Goal: Task Accomplishment & Management: Manage account settings

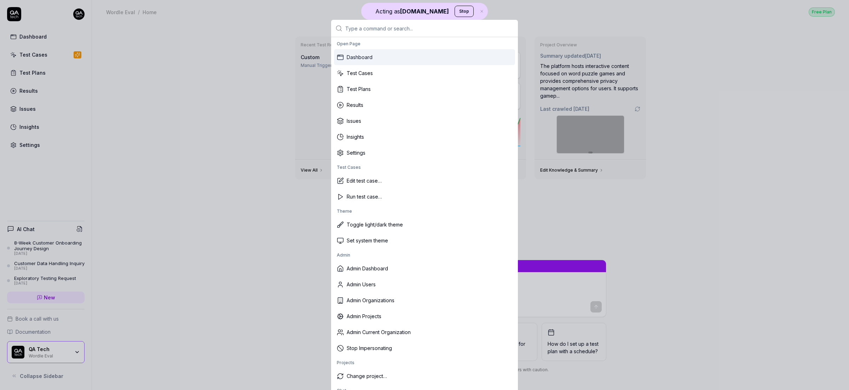
type textarea "*"
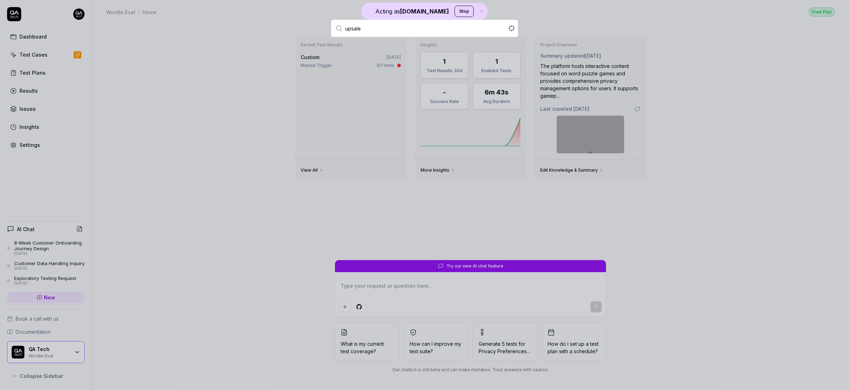
type input "upsales"
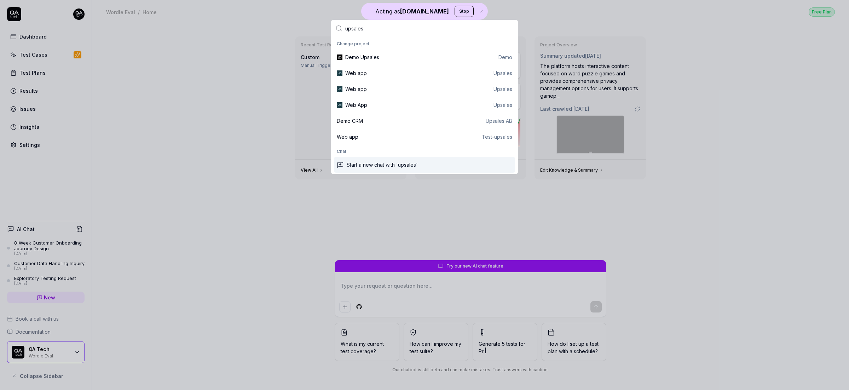
type textarea "*"
type input "upsales"
click at [424, 107] on div "Web App Upsales" at bounding box center [428, 104] width 167 height 7
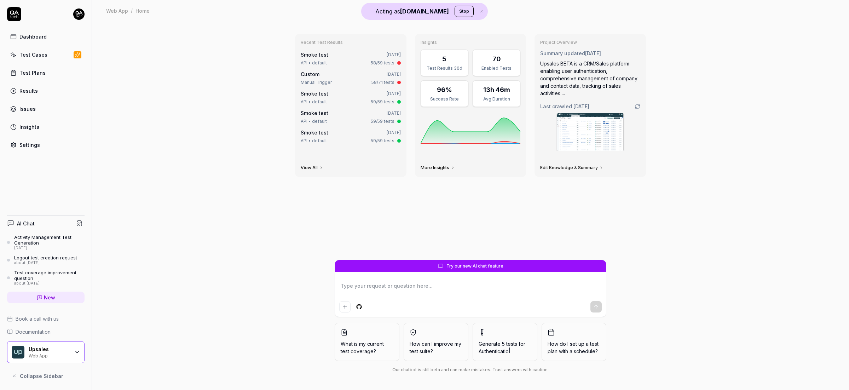
click at [48, 147] on link "Settings" at bounding box center [45, 145] width 77 height 14
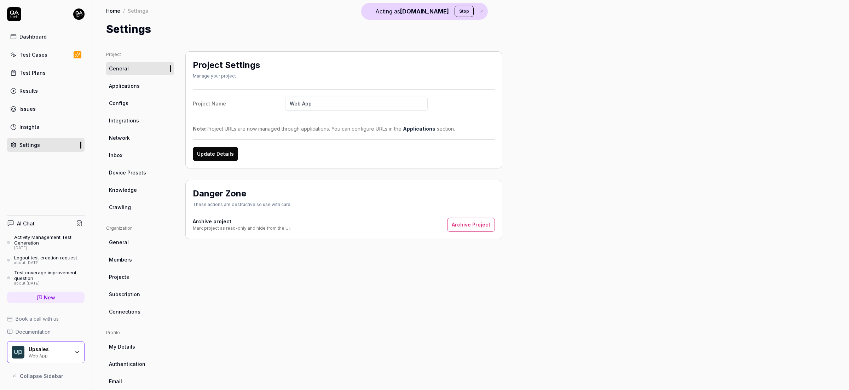
click at [134, 206] on link "Crawling" at bounding box center [140, 207] width 68 height 13
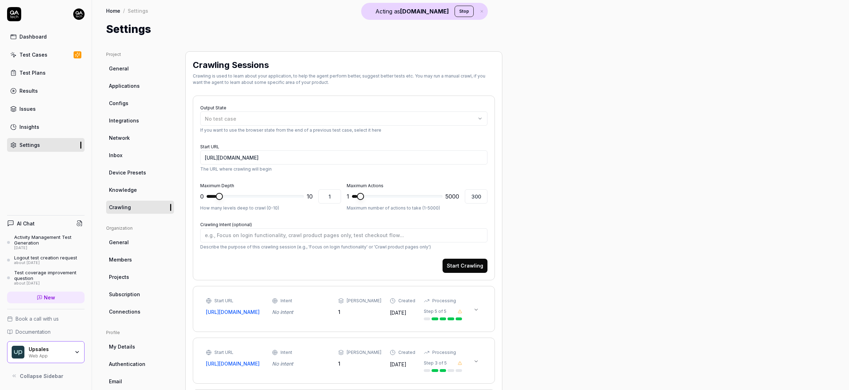
click at [128, 189] on span "Knowledge" at bounding box center [123, 189] width 28 height 7
type textarea "*"
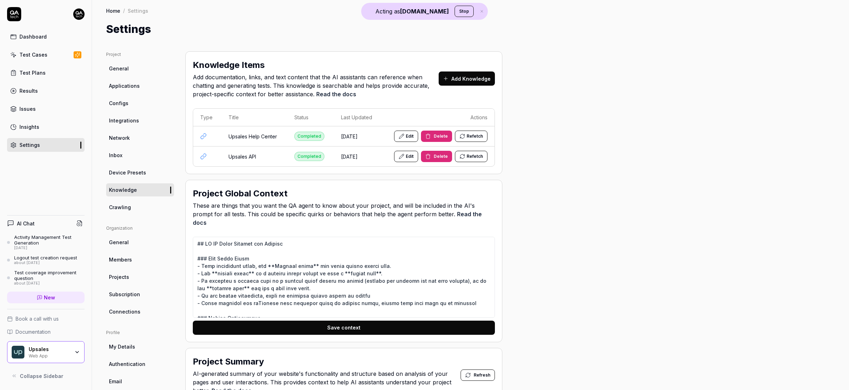
click at [57, 58] on link "Test Cases" at bounding box center [45, 55] width 77 height 14
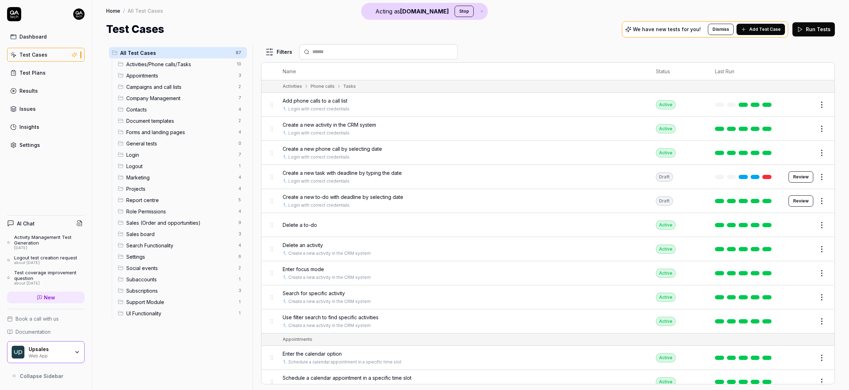
click at [668, 25] on button "Add Test Case" at bounding box center [760, 29] width 48 height 11
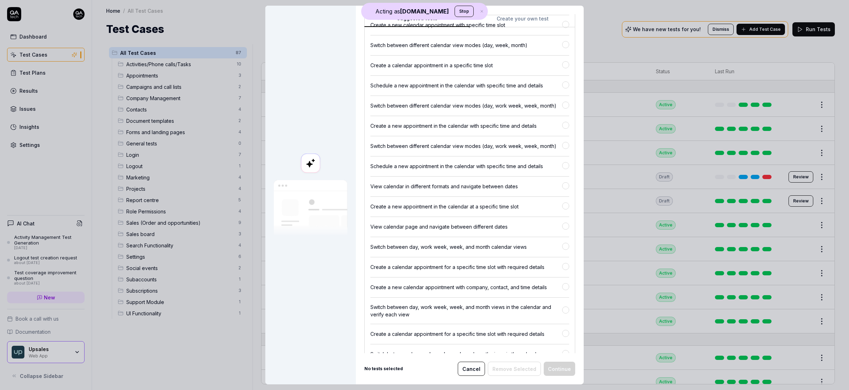
scroll to position [1682, 0]
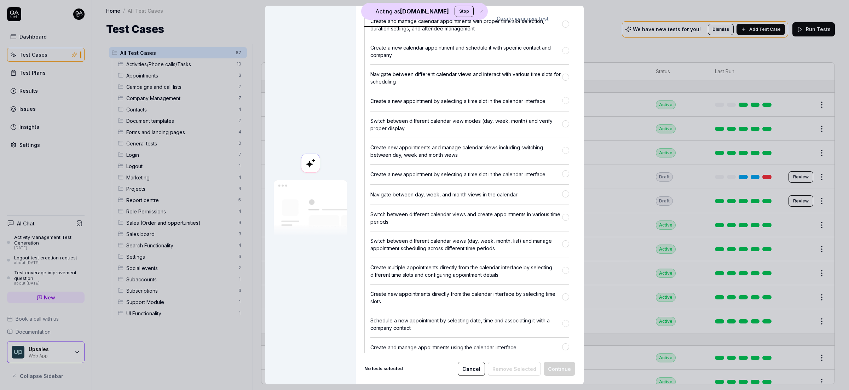
click at [491, 18] on div "Suggested tests Create your own test Select tests Our AI discovered the followi…" at bounding box center [470, 195] width 228 height 378
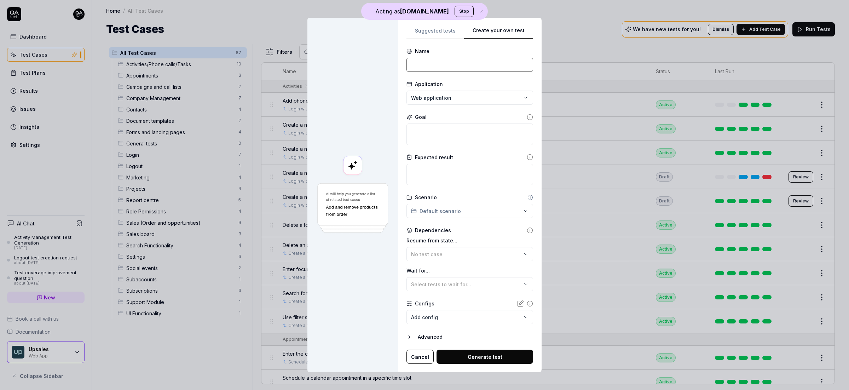
click at [487, 64] on input at bounding box center [469, 65] width 127 height 14
type input "Login and create a deal"
click at [475, 59] on input "Login and create a deal" at bounding box center [469, 65] width 127 height 14
click at [459, 131] on textarea at bounding box center [469, 134] width 127 height 22
paste textarea "Login and create a deal"
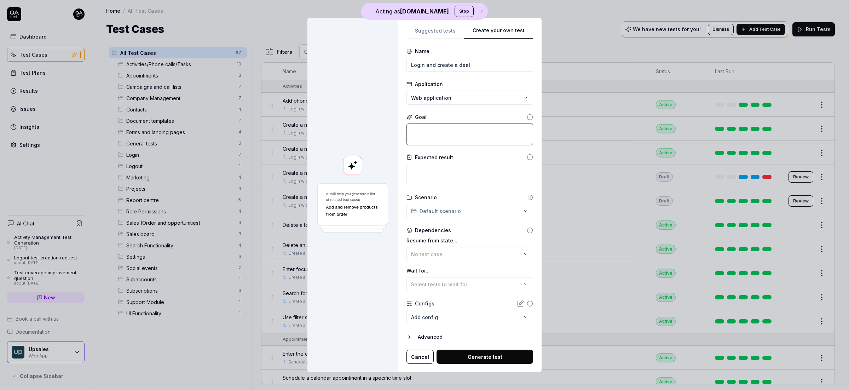
type textarea "*"
type textarea "Login and create a deal"
click at [444, 253] on div "No test case" at bounding box center [466, 253] width 110 height 7
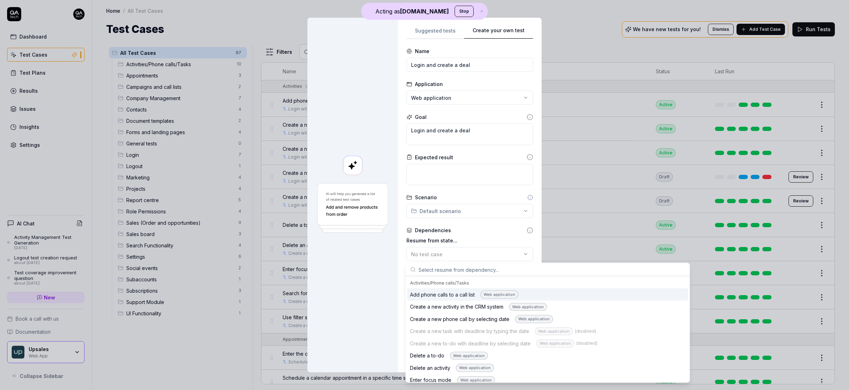
click at [386, 252] on div at bounding box center [352, 195] width 91 height 355
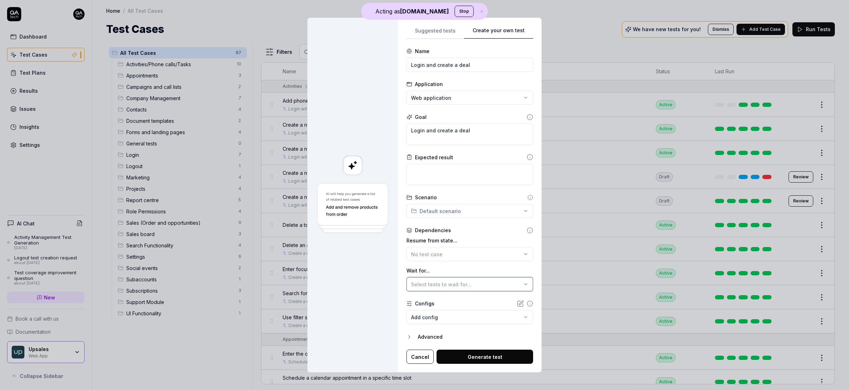
click at [430, 282] on span "Select tests to wait for..." at bounding box center [441, 284] width 60 height 6
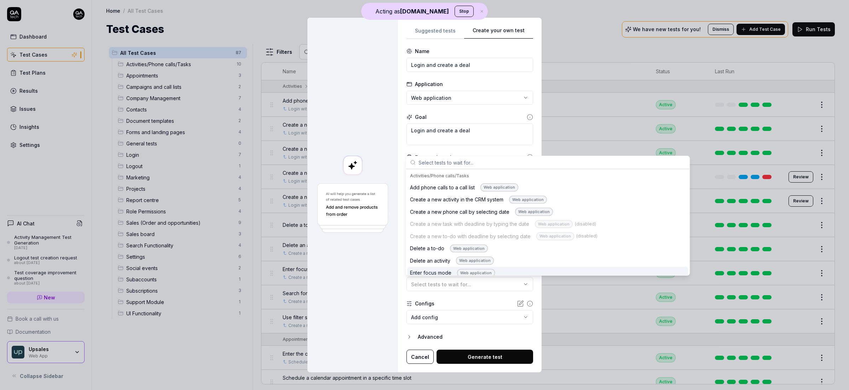
click at [467, 318] on body "Acting as [DOMAIN_NAME] Stop Dashboard Test Cases Test Plans Results Issues Ins…" at bounding box center [424, 195] width 849 height 390
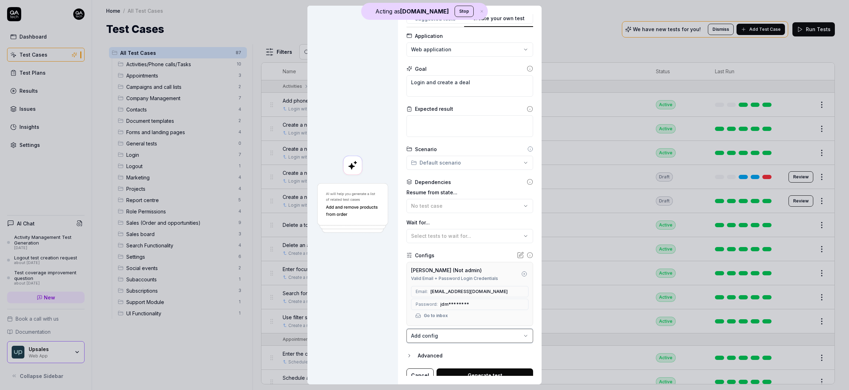
scroll to position [43, 0]
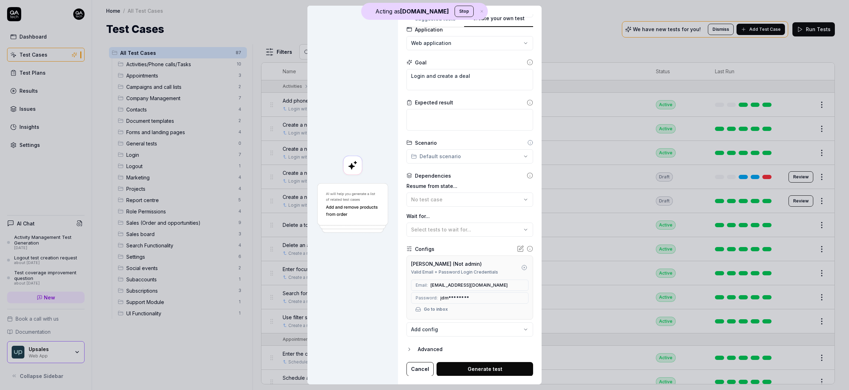
click at [475, 326] on button "Generate test" at bounding box center [484, 369] width 97 height 14
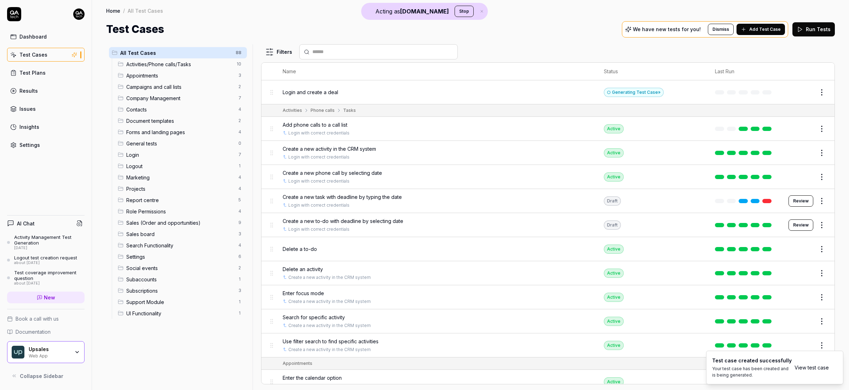
click at [668, 92] on button "Edit" at bounding box center [804, 92] width 17 height 11
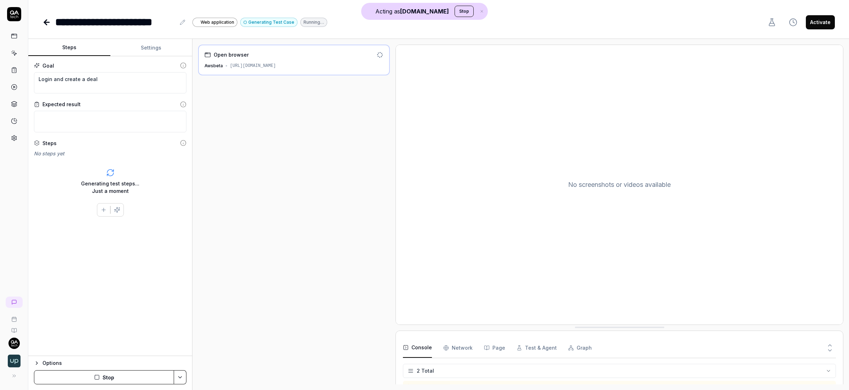
type textarea "*"
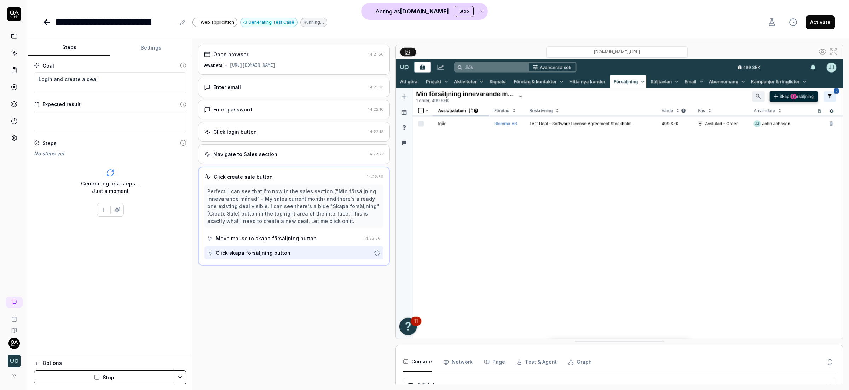
scroll to position [27, 0]
click at [16, 53] on icon at bounding box center [14, 53] width 3 height 3
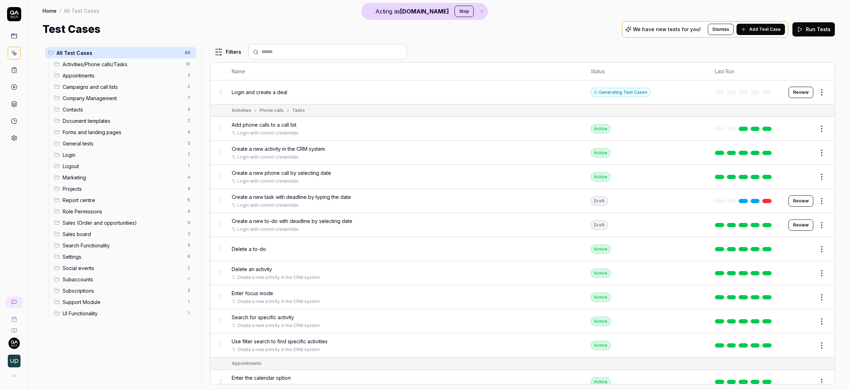
click at [668, 30] on span "Add Test Case" at bounding box center [764, 29] width 31 height 6
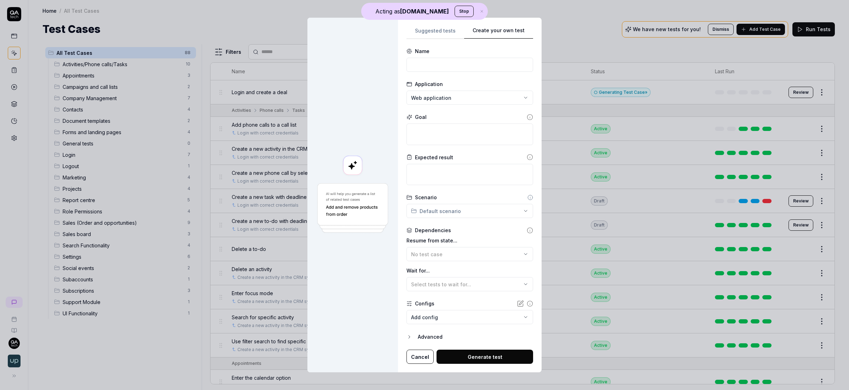
click at [538, 17] on div "**********" at bounding box center [424, 195] width 849 height 390
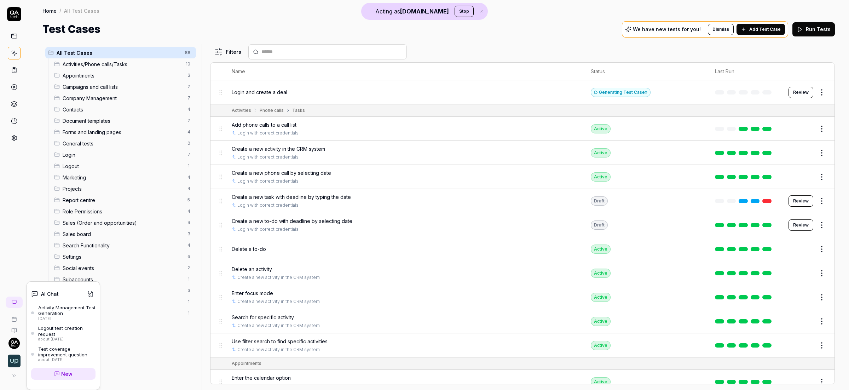
click at [11, 300] on icon at bounding box center [9, 301] width 4 height 4
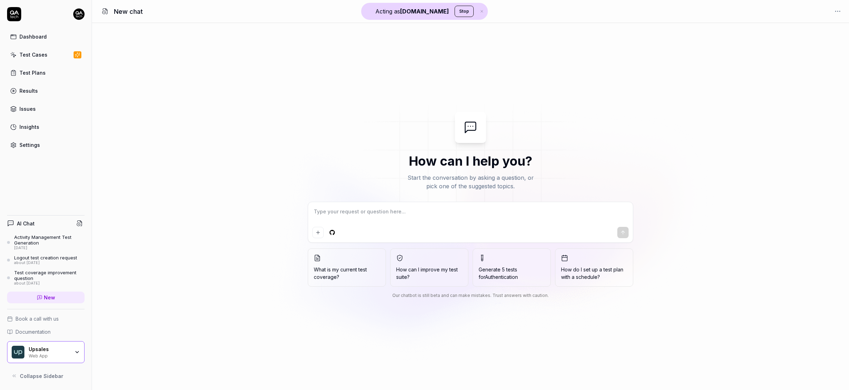
click at [371, 215] on textarea at bounding box center [470, 215] width 316 height 18
click at [57, 53] on link "Test Cases" at bounding box center [45, 55] width 77 height 14
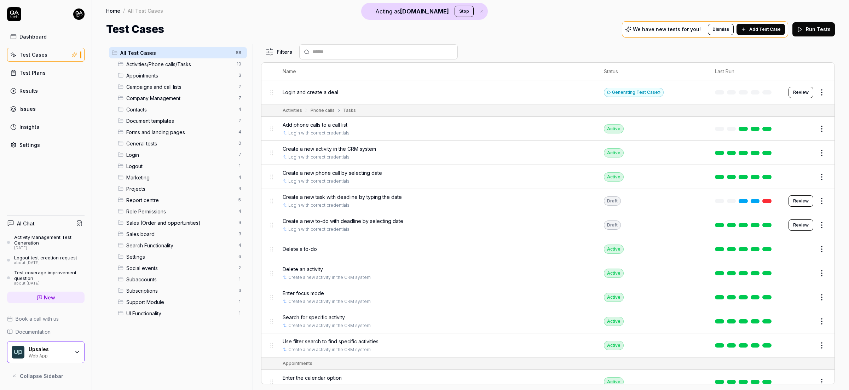
click at [817, 92] on html "Acting as QA.tech Stop Dashboard Test Cases Test Plans Results Issues Insights …" at bounding box center [424, 195] width 849 height 390
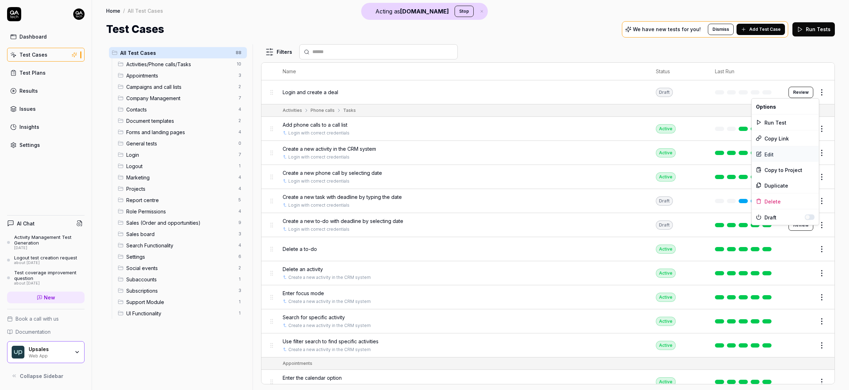
click at [779, 150] on div "Edit" at bounding box center [785, 154] width 67 height 16
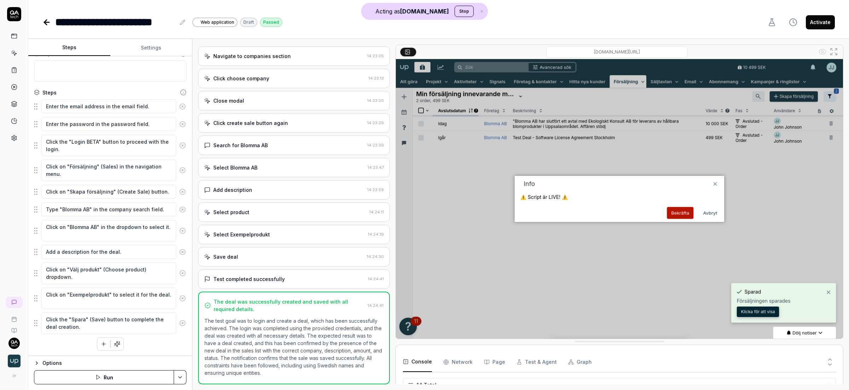
scroll to position [52, 0]
click at [100, 343] on icon "button" at bounding box center [103, 343] width 6 height 6
click at [11, 52] on link at bounding box center [14, 53] width 13 height 13
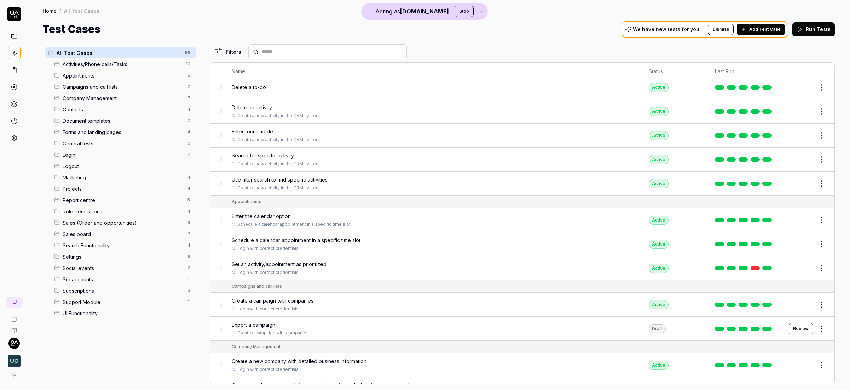
scroll to position [161, 0]
click at [16, 70] on icon at bounding box center [14, 70] width 4 height 5
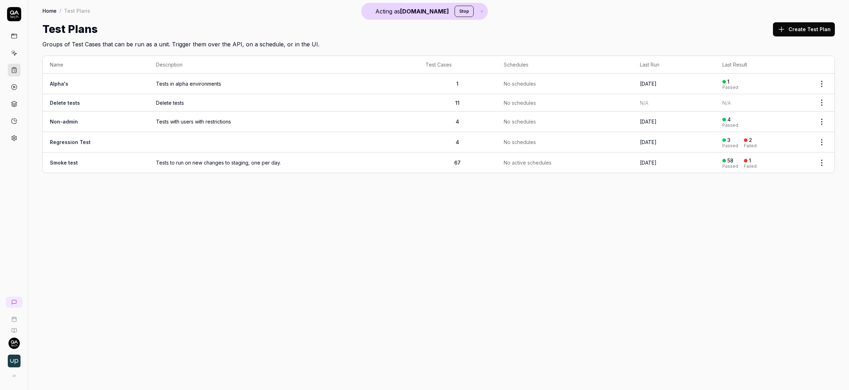
click at [11, 85] on icon at bounding box center [14, 87] width 6 height 6
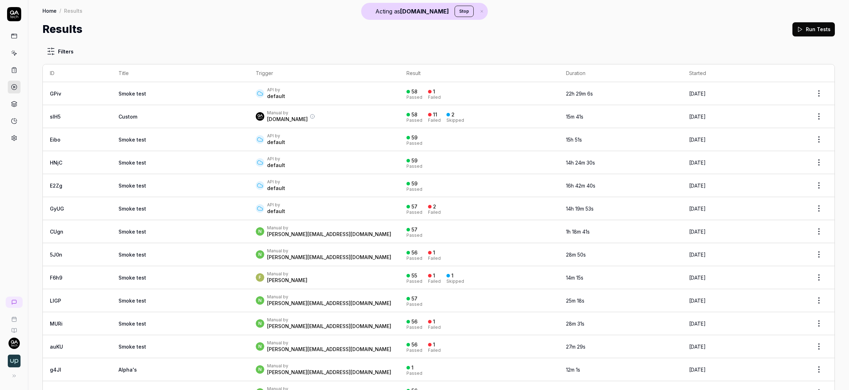
click at [176, 88] on td "Smoke test" at bounding box center [179, 93] width 137 height 23
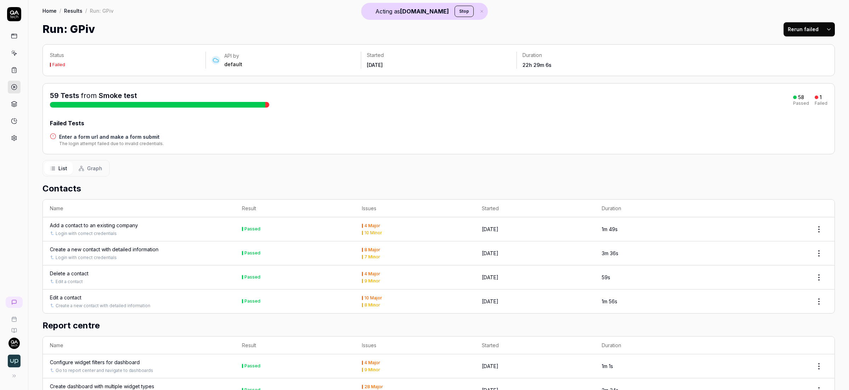
click at [14, 85] on circle at bounding box center [13, 87] width 5 height 5
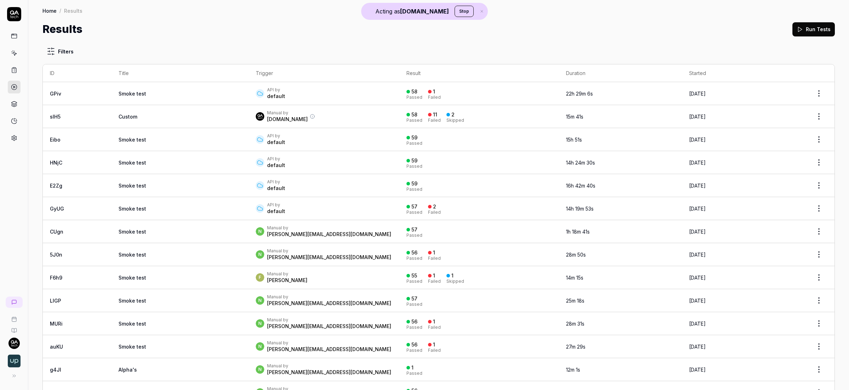
click at [257, 110] on td "Manual by QA.tech" at bounding box center [324, 116] width 151 height 23
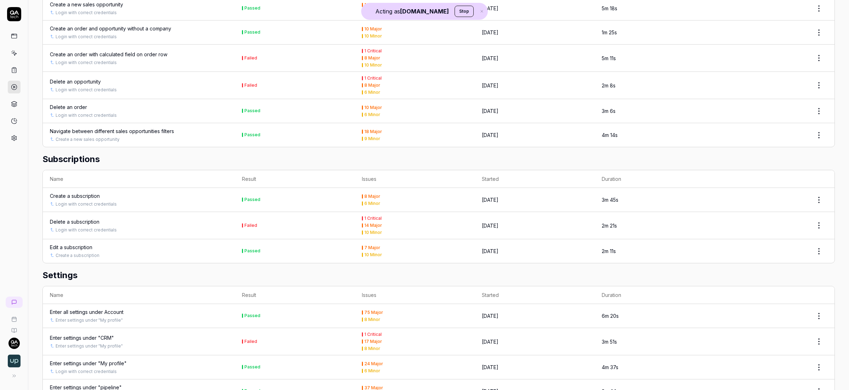
scroll to position [422, 0]
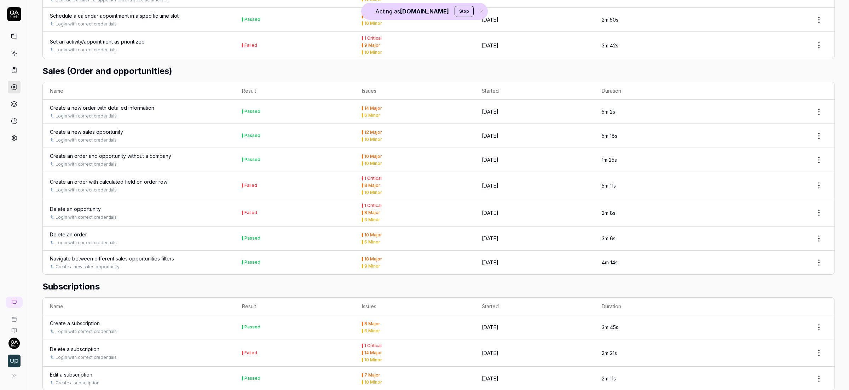
click at [94, 211] on div "Delete an opportunity" at bounding box center [75, 208] width 51 height 7
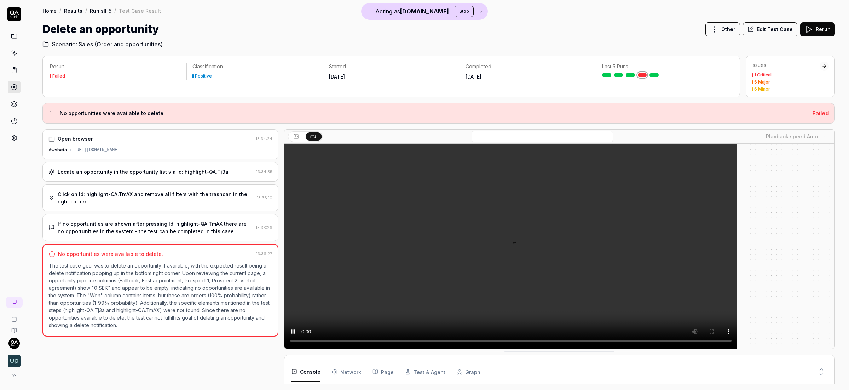
scroll to position [79, 0]
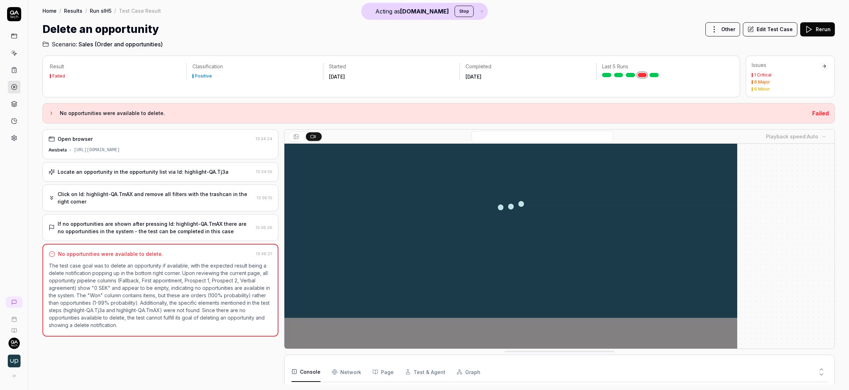
click at [342, 372] on Requests "Network" at bounding box center [346, 372] width 29 height 20
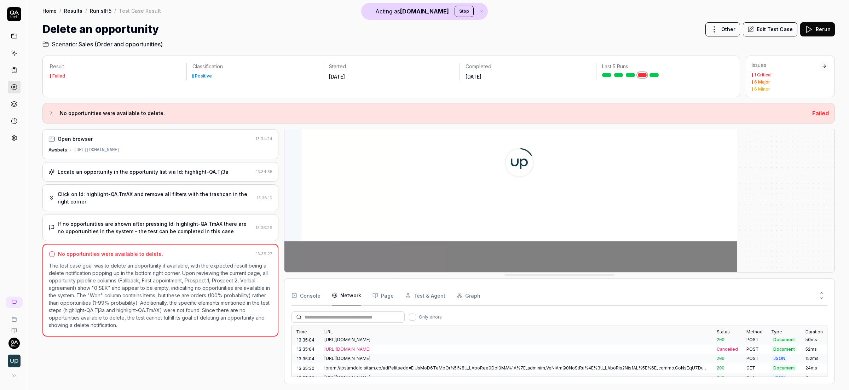
scroll to position [999, 0]
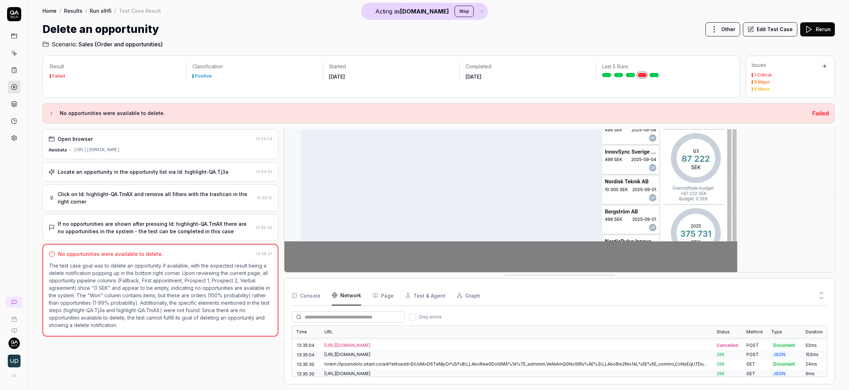
click at [310, 296] on button "Console" at bounding box center [305, 295] width 29 height 20
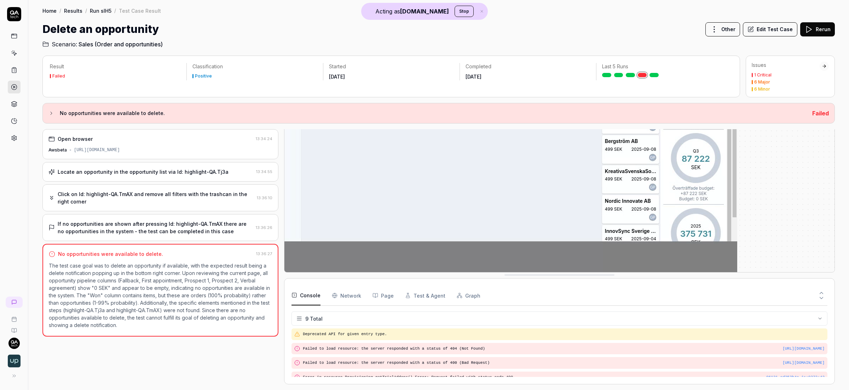
scroll to position [89, 0]
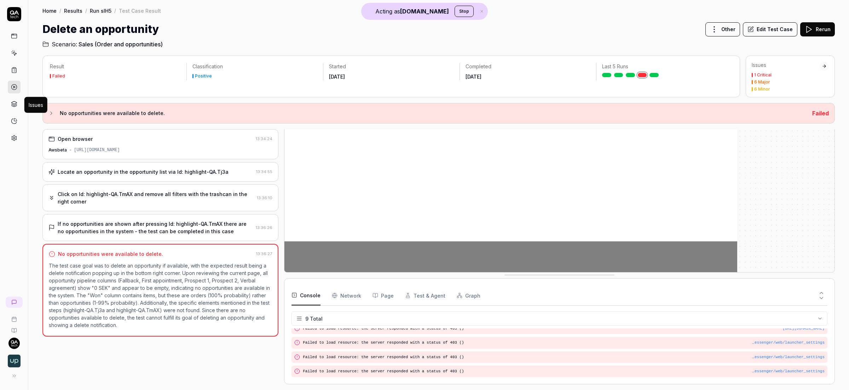
click at [16, 104] on icon at bounding box center [14, 104] width 6 height 6
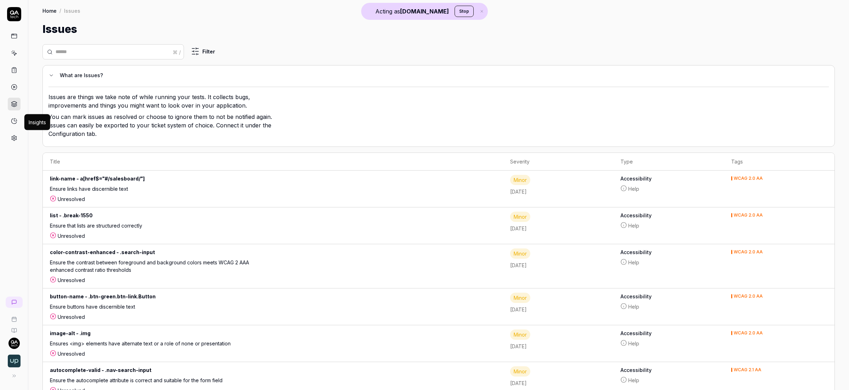
click at [16, 120] on icon at bounding box center [14, 121] width 6 height 6
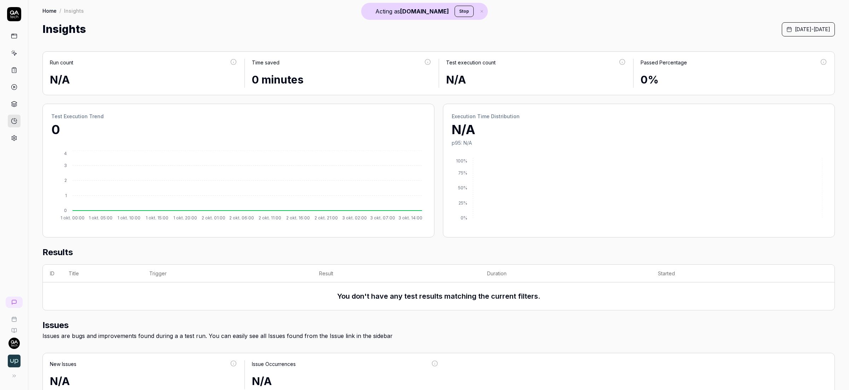
click at [795, 25] on span "October 1st, 2025 - October 3rd, 2025" at bounding box center [812, 28] width 35 height 7
click at [693, 118] on button "Current month" at bounding box center [688, 116] width 68 height 11
click at [690, 127] on button "Previous month" at bounding box center [688, 130] width 68 height 11
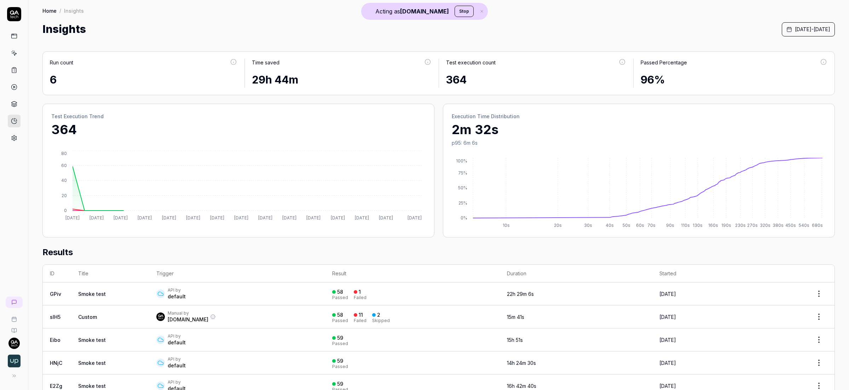
click at [596, 35] on div "Insights September 1st, 2025 - September 30th, 2025" at bounding box center [438, 29] width 792 height 16
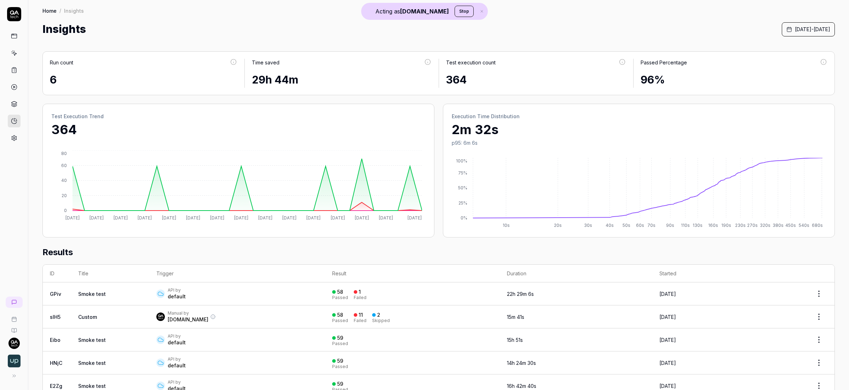
click at [8, 137] on link at bounding box center [14, 138] width 13 height 13
click at [12, 140] on icon at bounding box center [14, 138] width 6 height 6
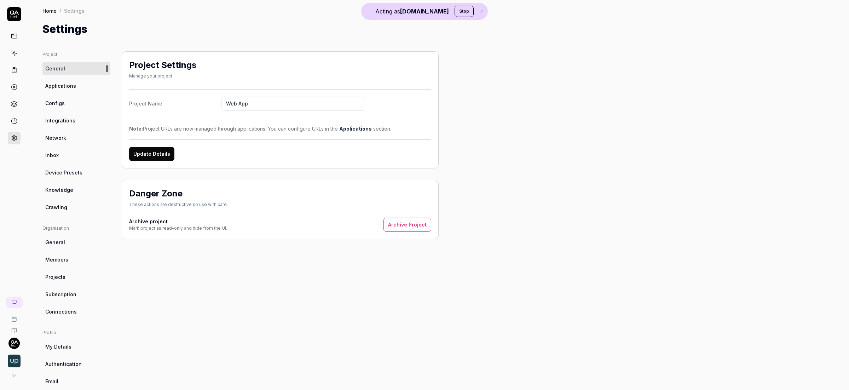
click at [76, 86] on link "Applications" at bounding box center [76, 85] width 68 height 13
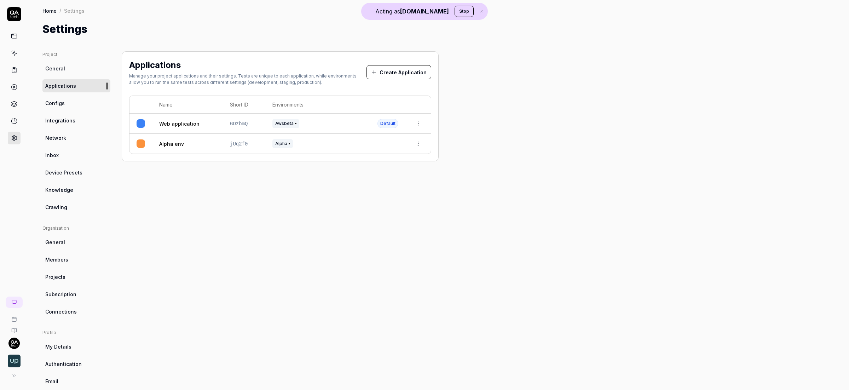
click at [87, 143] on link "Network" at bounding box center [76, 137] width 68 height 13
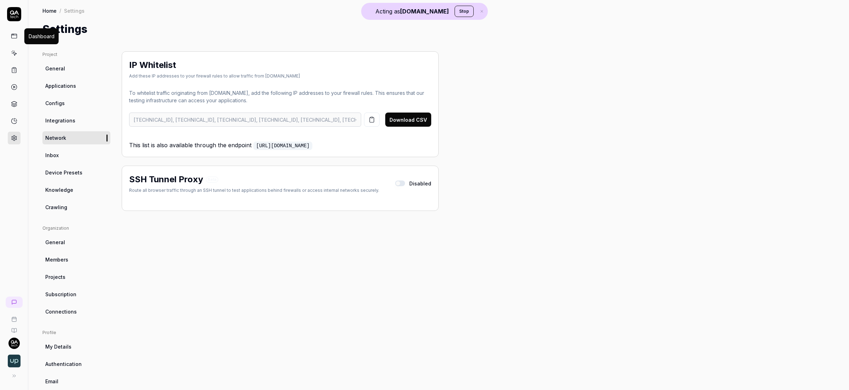
click at [11, 36] on icon at bounding box center [14, 36] width 6 height 6
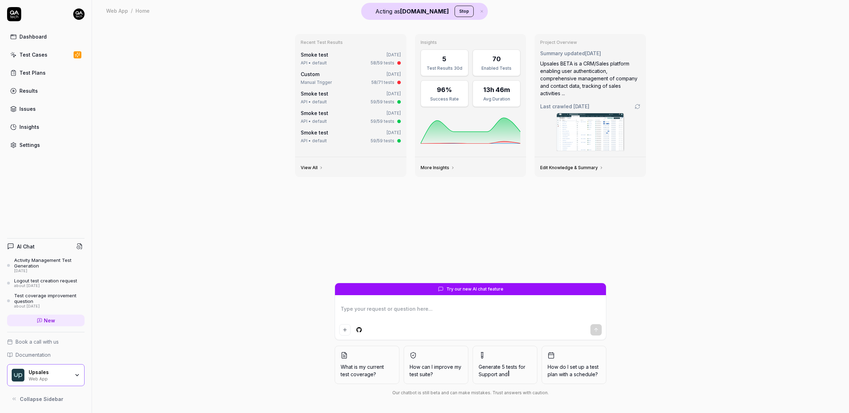
click at [40, 91] on link "Results" at bounding box center [45, 91] width 77 height 14
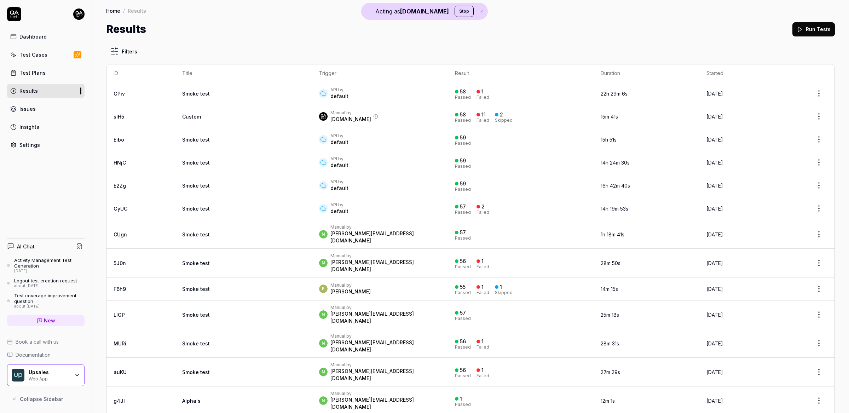
click at [376, 98] on div "API by default" at bounding box center [380, 93] width 122 height 13
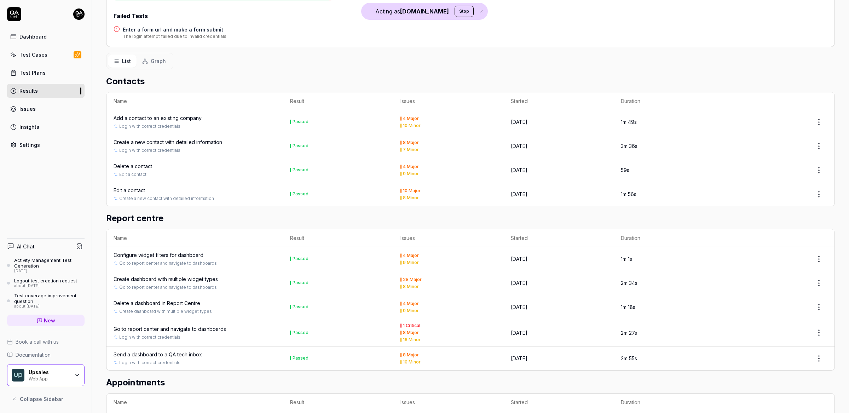
scroll to position [105, 0]
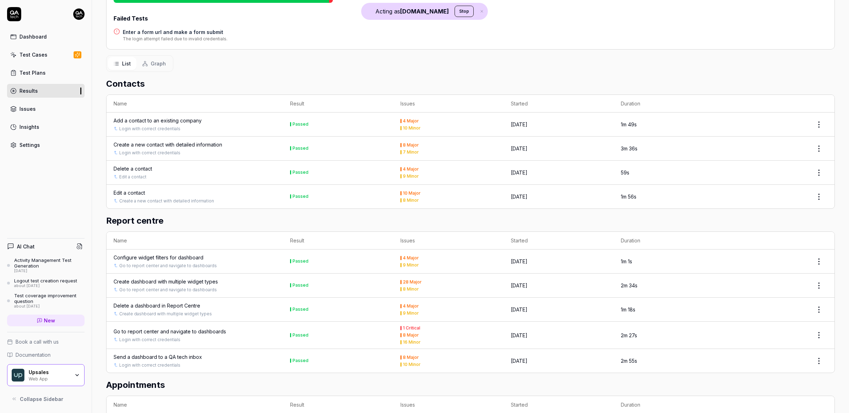
click at [31, 53] on div "Test Cases" at bounding box center [33, 54] width 28 height 7
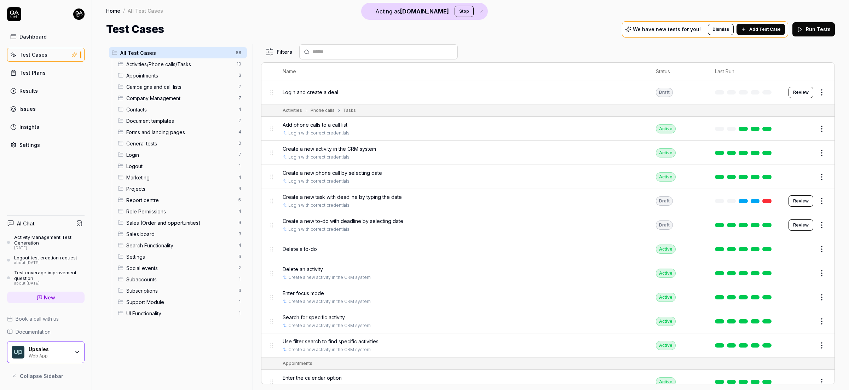
click at [817, 94] on html "Acting as QA.tech Stop Dashboard Test Cases Test Plans Results Issues Insights …" at bounding box center [424, 195] width 849 height 390
click at [773, 157] on div "Edit" at bounding box center [785, 154] width 67 height 16
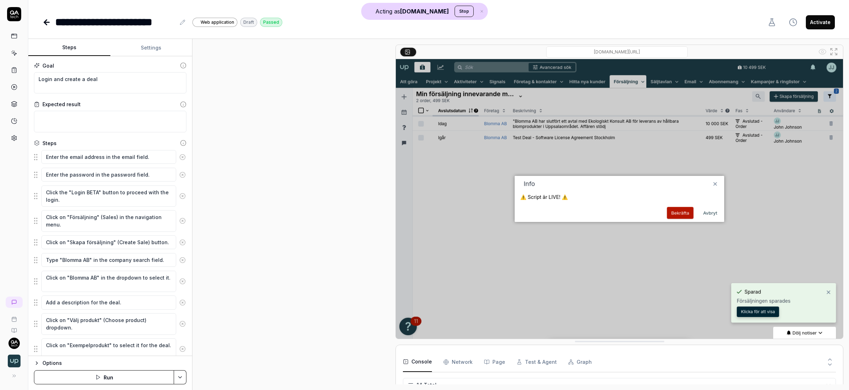
scroll to position [190, 0]
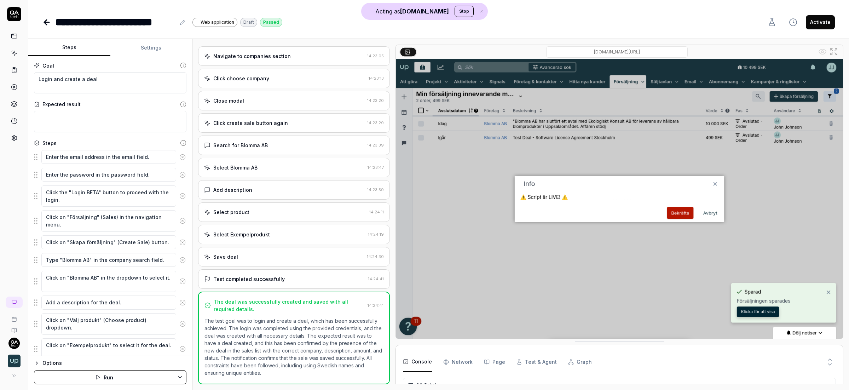
click at [15, 86] on icon at bounding box center [14, 87] width 6 height 6
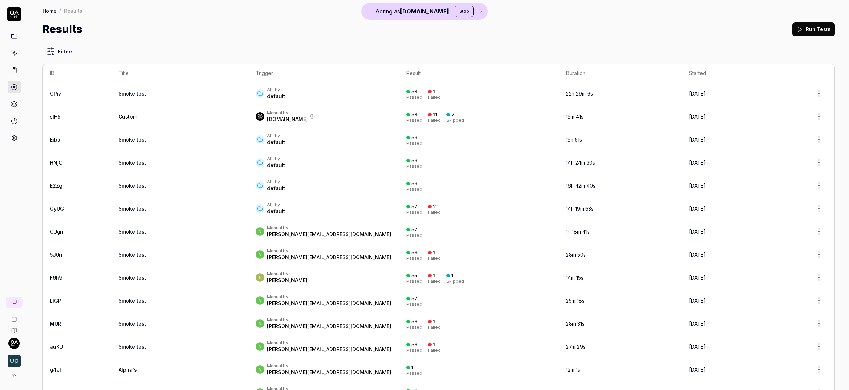
click at [320, 98] on div "API by default" at bounding box center [324, 93] width 137 height 13
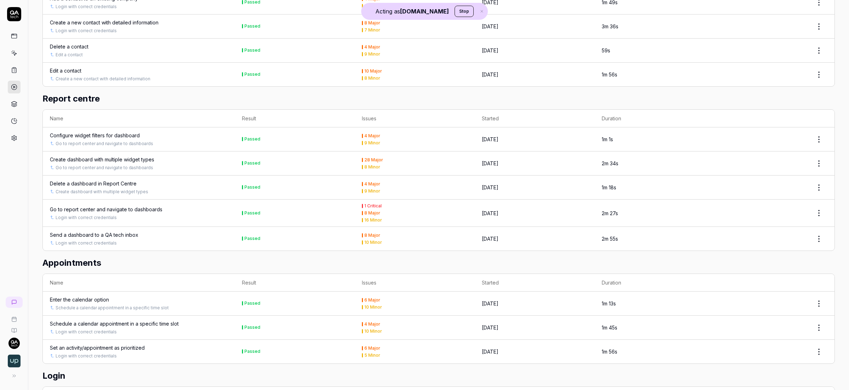
scroll to position [215, 0]
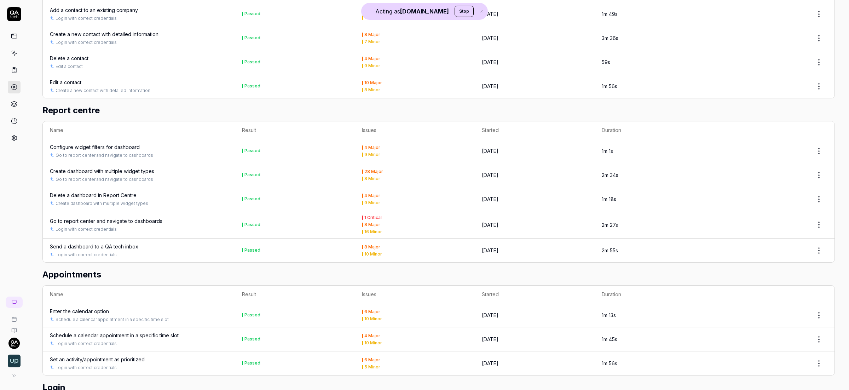
click at [11, 58] on link at bounding box center [14, 53] width 13 height 13
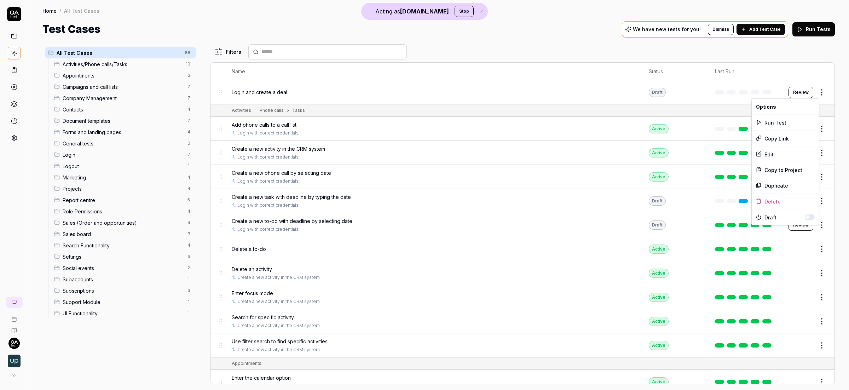
click at [817, 93] on html "Acting as QA.tech Stop Home / All Test Cases Home / All Test Cases Test Cases W…" at bounding box center [424, 195] width 849 height 390
click at [778, 147] on div "Edit" at bounding box center [785, 154] width 67 height 16
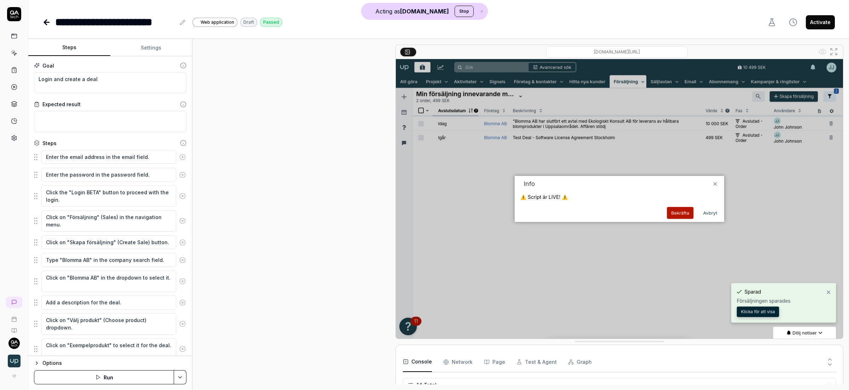
scroll to position [190, 0]
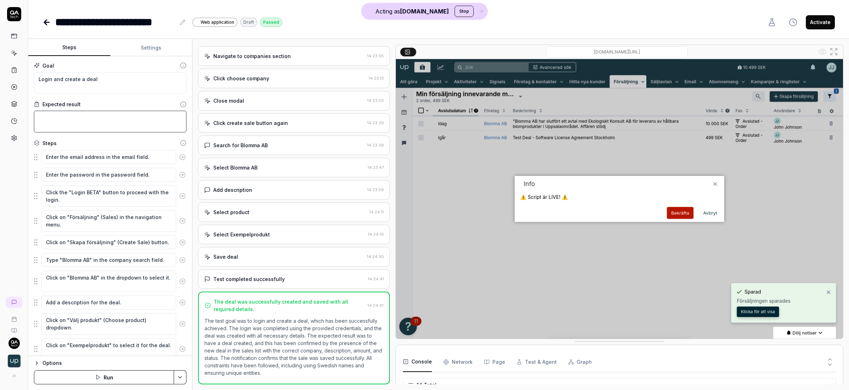
click at [137, 115] on textarea at bounding box center [110, 122] width 152 height 22
click at [83, 197] on textarea "Click the "Login BETA" button to proceed with the login." at bounding box center [108, 196] width 135 height 22
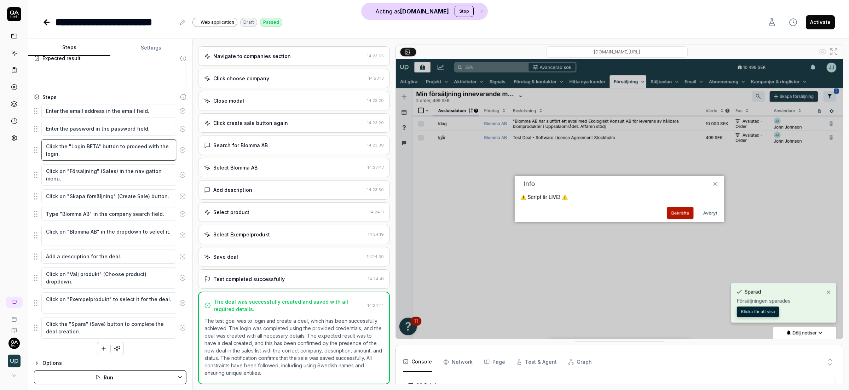
scroll to position [52, 0]
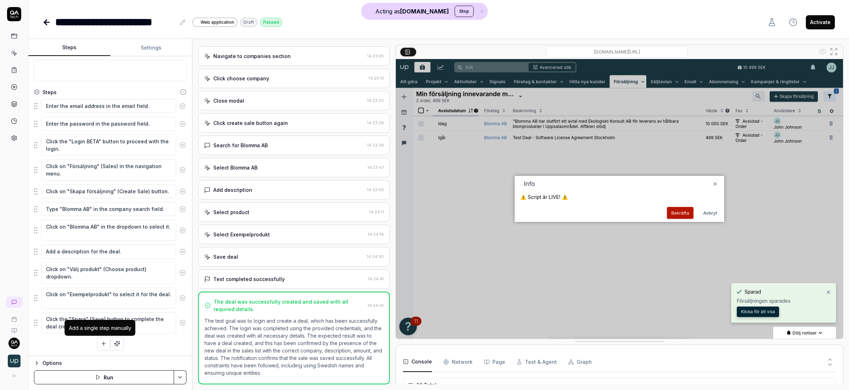
click at [100, 346] on icon "button" at bounding box center [103, 343] width 6 height 6
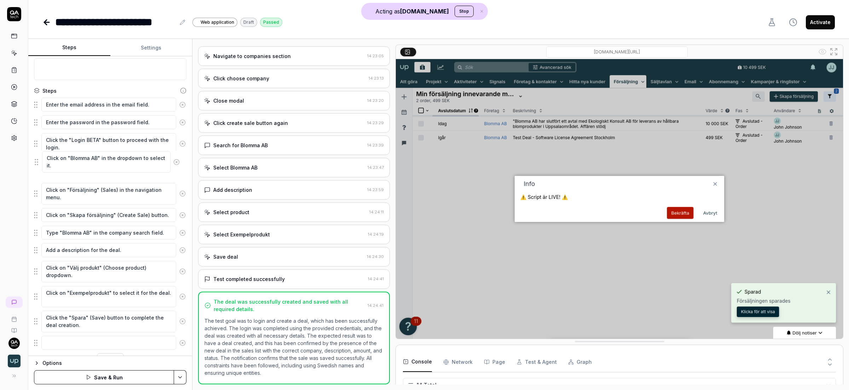
drag, startPoint x: 35, startPoint y: 231, endPoint x: 36, endPoint y: 162, distance: 68.3
click at [36, 162] on fieldset "Enter the email address in the email field. Enter the password in the password …" at bounding box center [110, 223] width 152 height 253
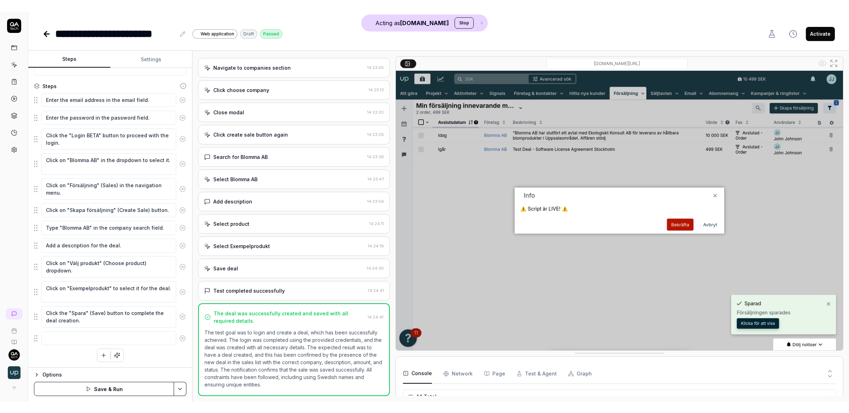
scroll to position [71, 0]
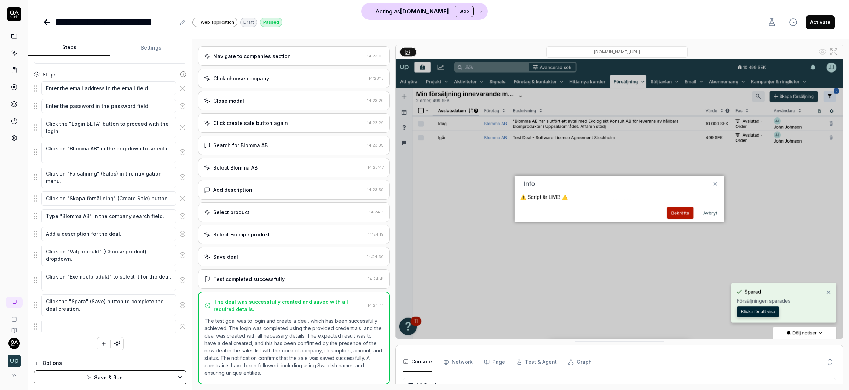
click at [115, 343] on icon "button" at bounding box center [117, 343] width 6 height 6
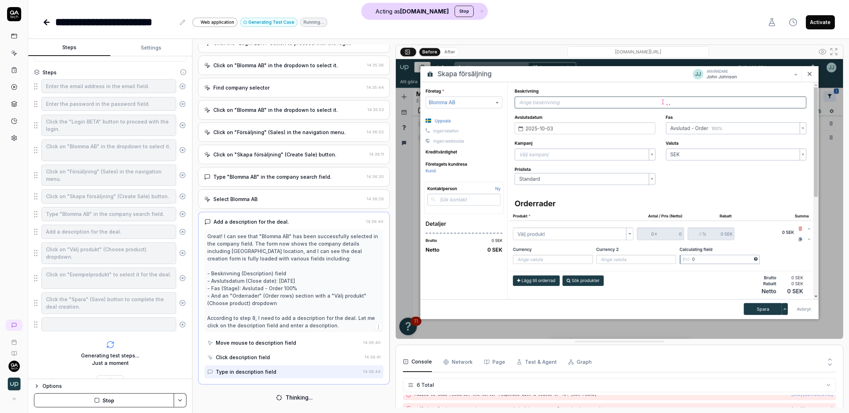
scroll to position [90, 0]
click at [12, 131] on div at bounding box center [14, 87] width 13 height 115
click at [12, 139] on icon at bounding box center [14, 137] width 5 height 5
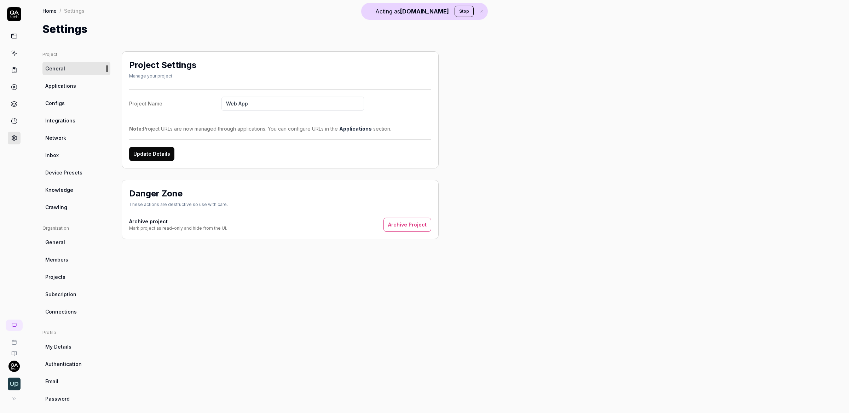
click at [68, 99] on link "Configs" at bounding box center [76, 103] width 68 height 13
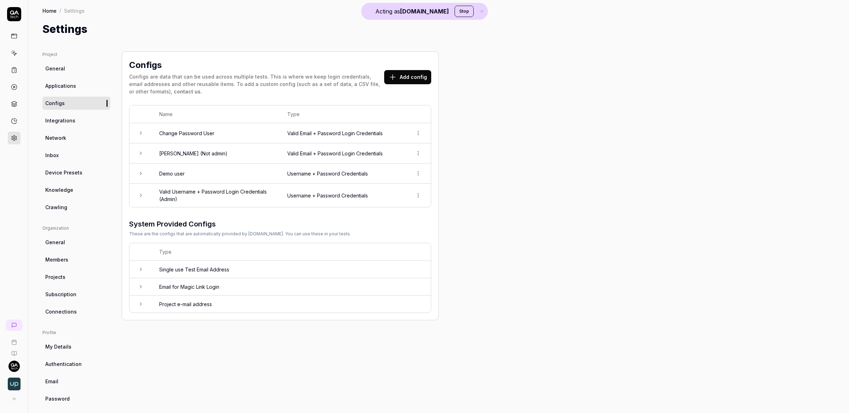
click at [62, 184] on link "Knowledge" at bounding box center [76, 189] width 68 height 13
type textarea "*"
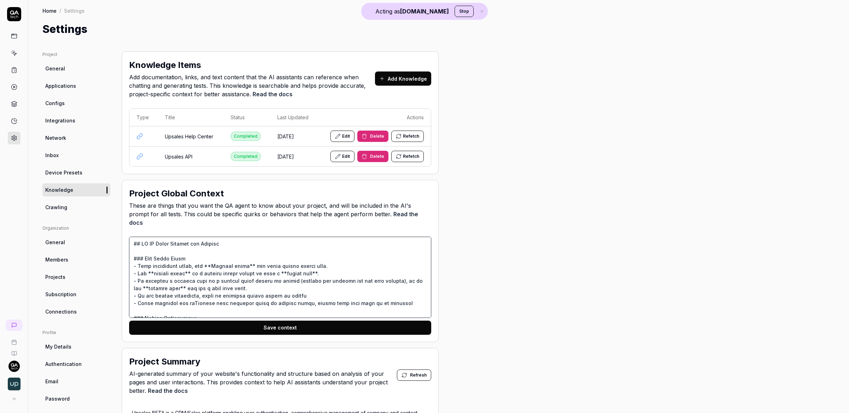
click at [226, 243] on textarea at bounding box center [280, 277] width 302 height 81
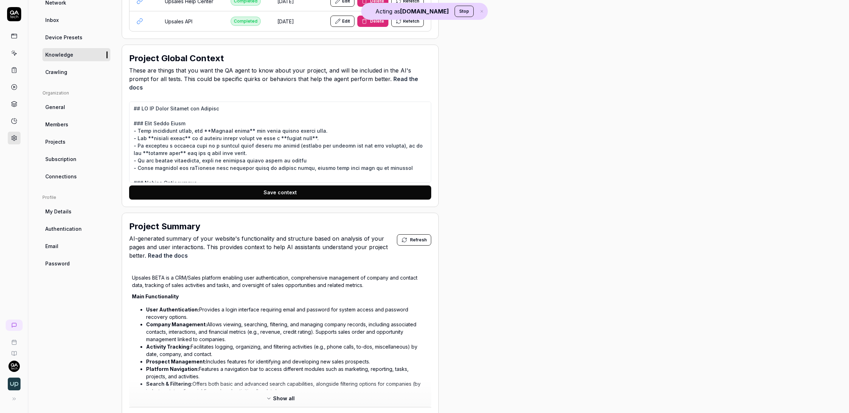
click at [574, 141] on div "Project General Applications Configs Integrations Network Inbox Device Presets …" at bounding box center [438, 257] width 792 height 682
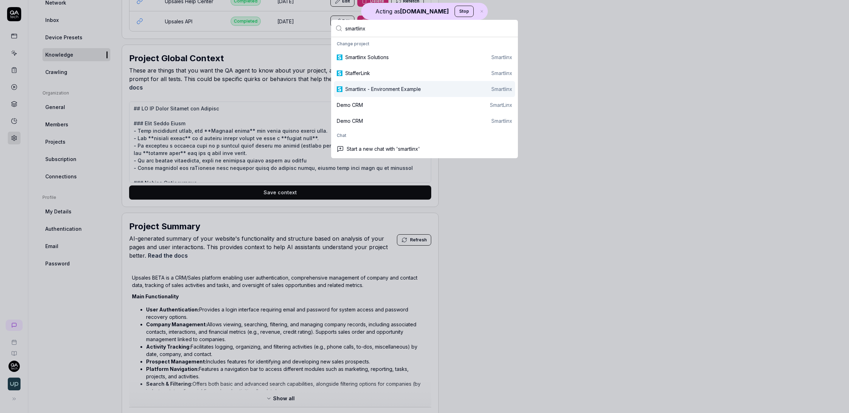
type input "smartlinx"
click at [374, 85] on div "Smartlinx - Environment Example" at bounding box center [383, 88] width 76 height 7
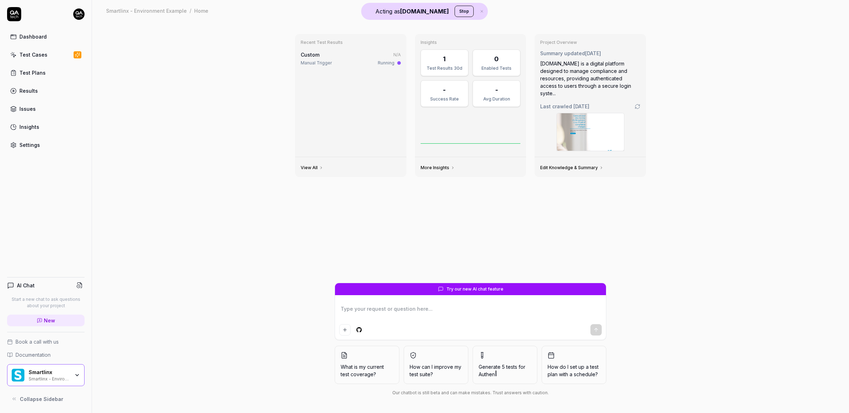
click at [33, 142] on div "Settings" at bounding box center [29, 144] width 21 height 7
type textarea "*"
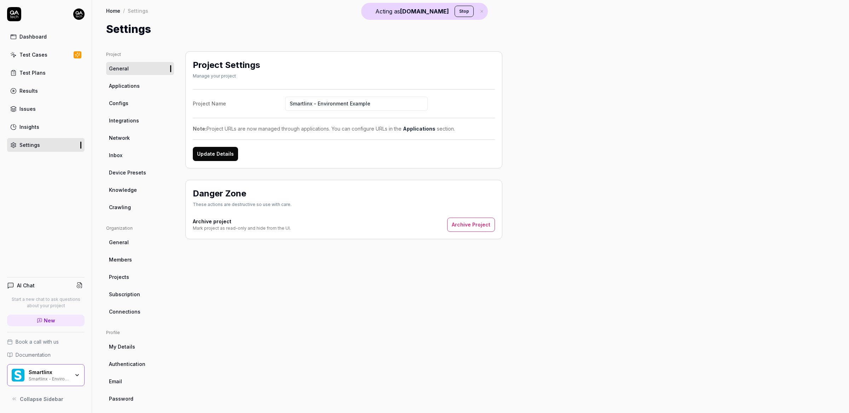
click at [293, 17] on div "Home / Settings Home / Settings Settings" at bounding box center [470, 18] width 757 height 37
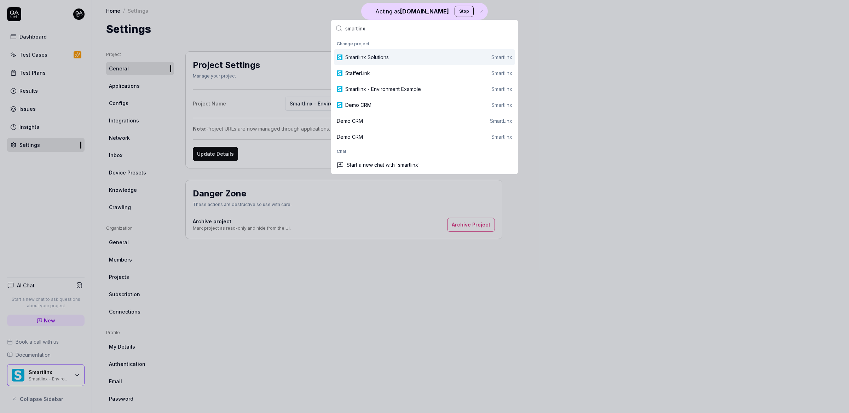
type input "smartlinx"
click at [410, 60] on div "Smartlinx Solutions Smartlinx" at bounding box center [428, 56] width 167 height 7
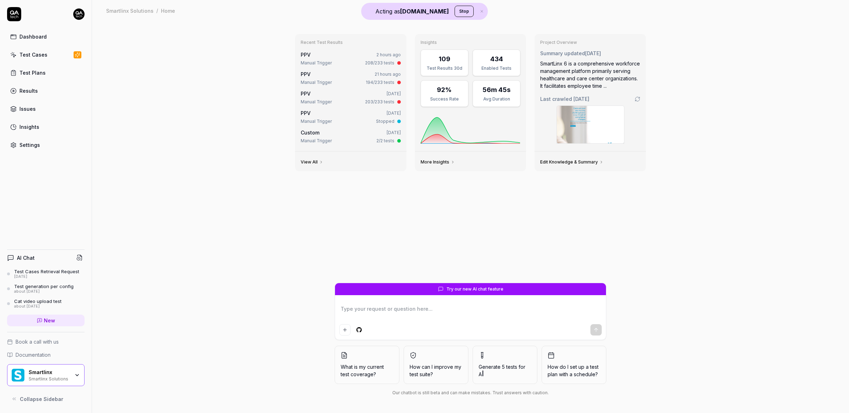
click at [39, 146] on div "Settings" at bounding box center [29, 144] width 21 height 7
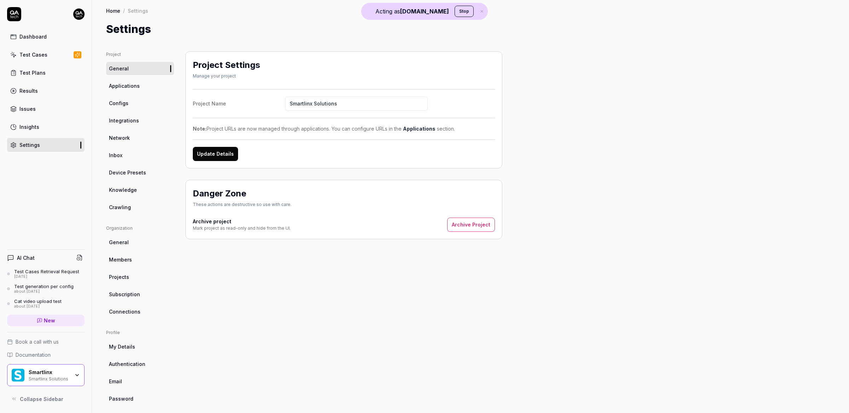
click at [137, 189] on link "Knowledge" at bounding box center [140, 189] width 68 height 13
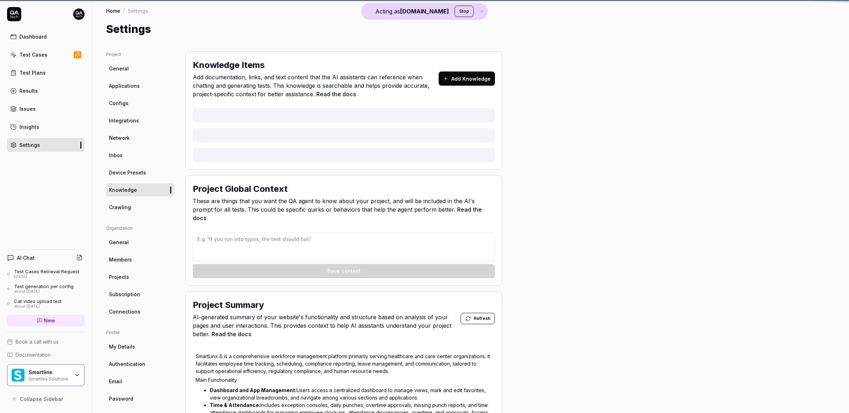
type textarea "*"
type textarea "- The system is loading slow at times, YOU MUST ALWAYS allow up to 15 second lo…"
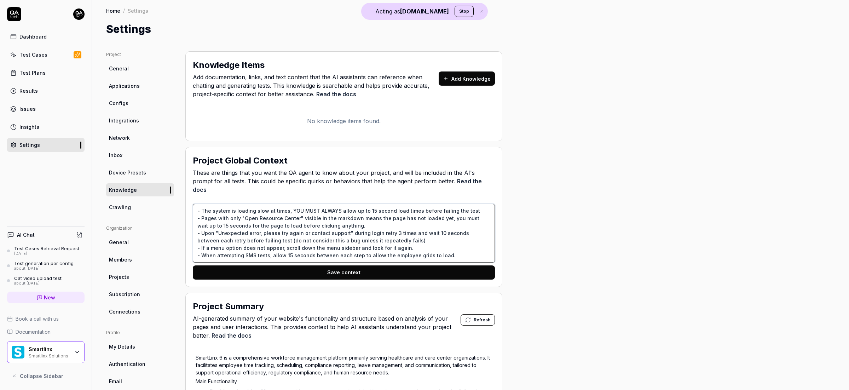
drag, startPoint x: 197, startPoint y: 201, endPoint x: 459, endPoint y: 196, distance: 262.1
click at [459, 204] on textarea "- The system is loading slow at times, YOU MUST ALWAYS allow up to 15 second lo…" at bounding box center [344, 233] width 302 height 59
click at [484, 204] on textarea "- The system is loading slow at times, YOU MUST ALWAYS allow up to 15 second lo…" at bounding box center [344, 233] width 302 height 59
drag, startPoint x: 483, startPoint y: 202, endPoint x: 206, endPoint y: 195, distance: 277.4
click at [206, 195] on div "Project Global Context These are things that you want the QA agent to know abou…" at bounding box center [343, 217] width 317 height 140
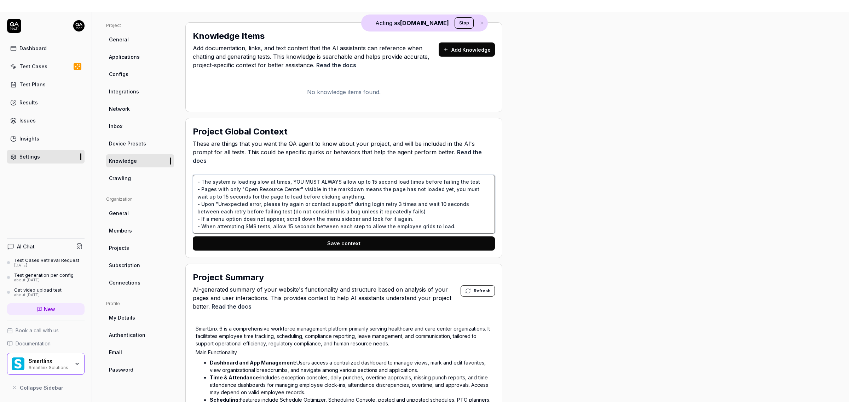
scroll to position [41, 0]
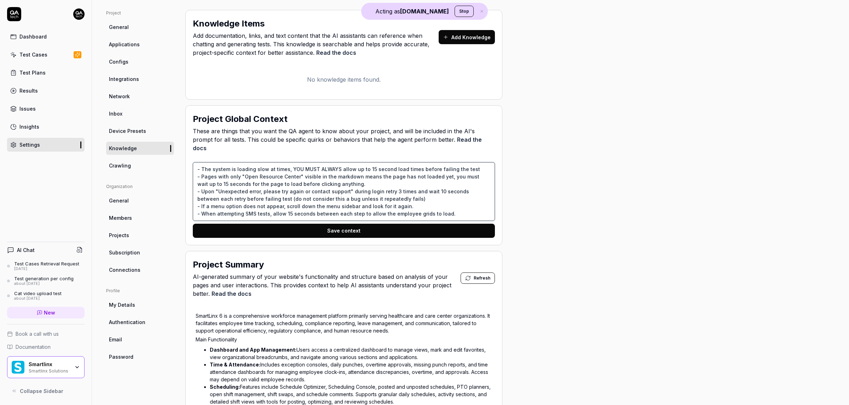
type textarea "*"
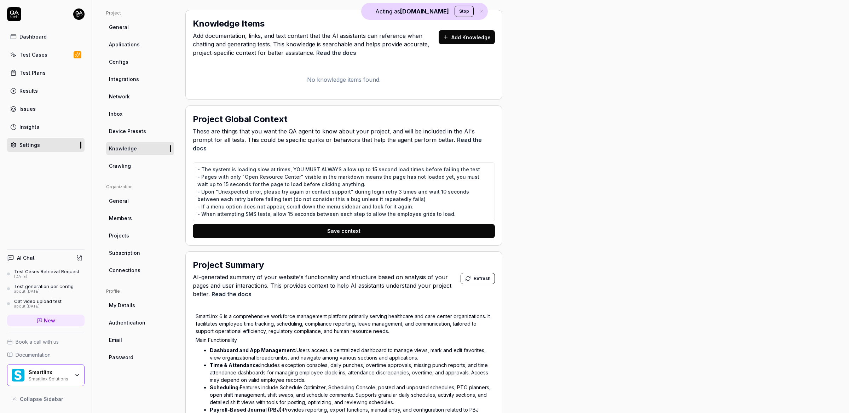
click at [695, 100] on div "Project General Applications Configs Integrations Network Inbox Device Presets …" at bounding box center [470, 340] width 729 height 661
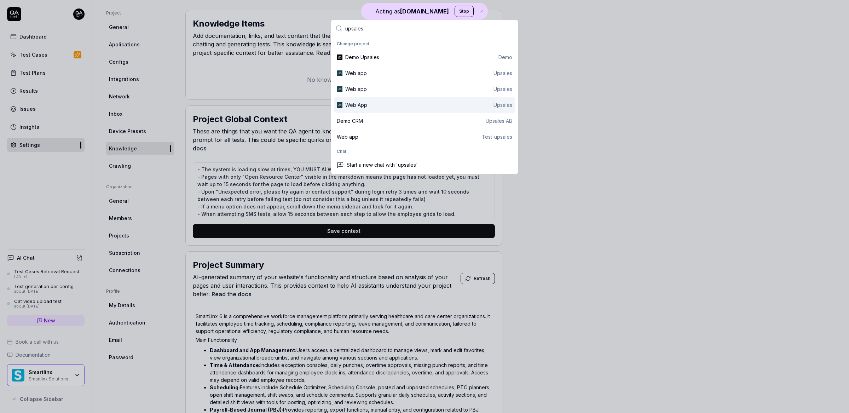
type input "upsales"
click at [375, 100] on div "Web App Upsales" at bounding box center [424, 105] width 181 height 16
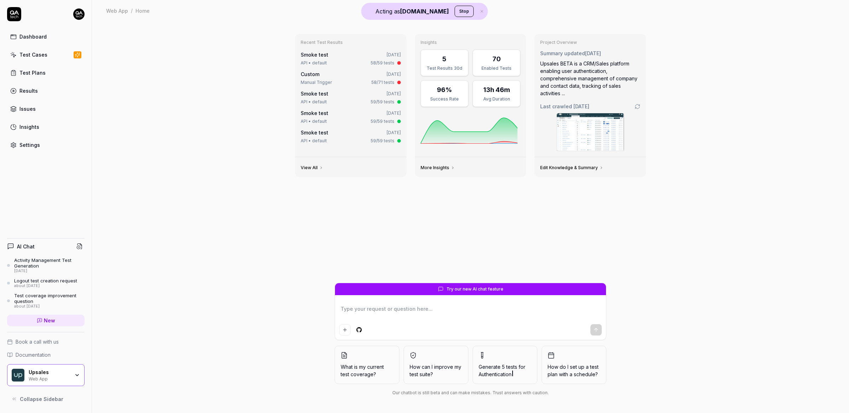
click at [35, 78] on link "Test Plans" at bounding box center [45, 73] width 77 height 14
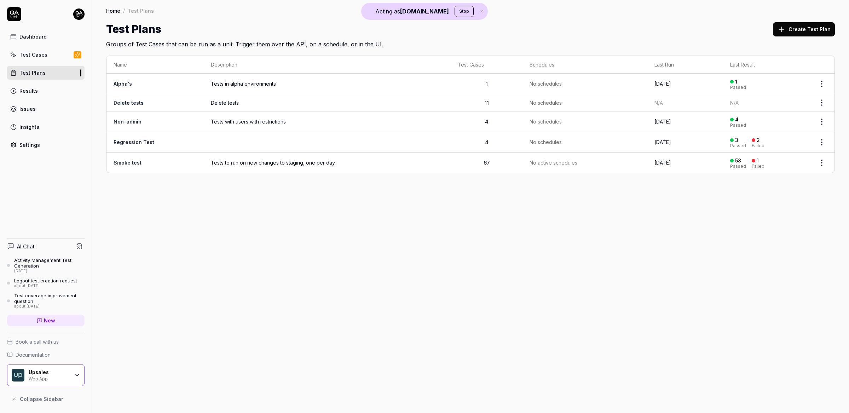
click at [271, 103] on span "Delete tests" at bounding box center [327, 102] width 233 height 7
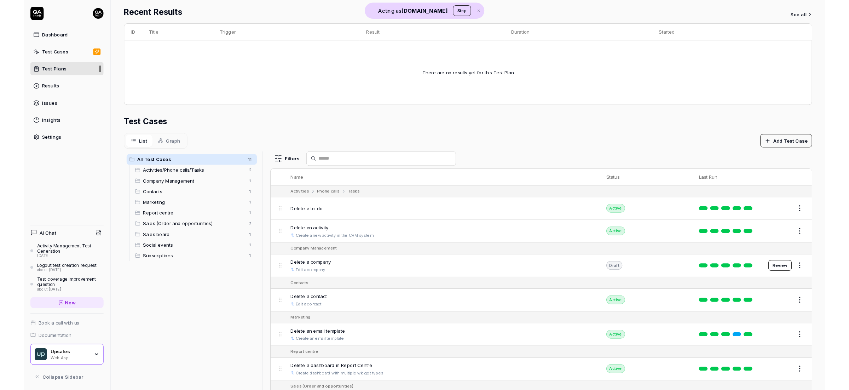
scroll to position [167, 0]
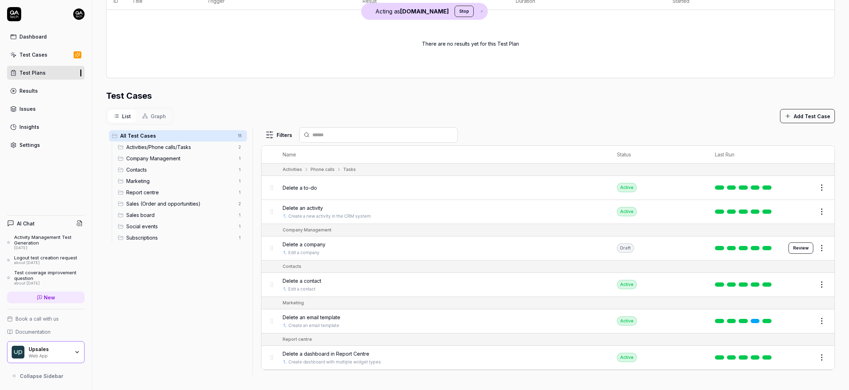
click at [43, 74] on div "Test Plans" at bounding box center [32, 72] width 26 height 7
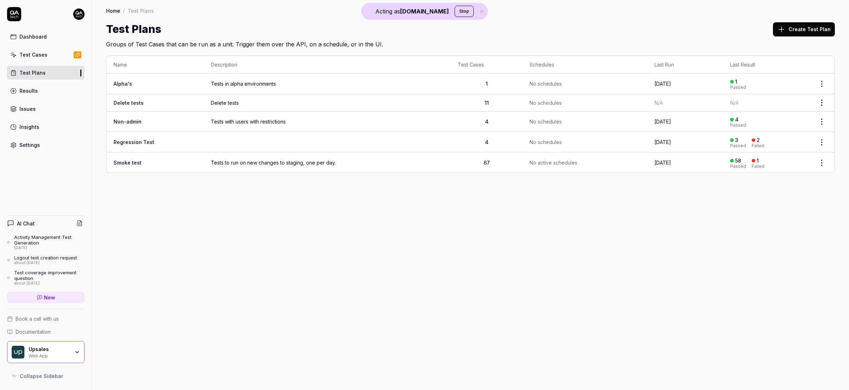
click at [262, 104] on span "Delete tests" at bounding box center [327, 102] width 233 height 7
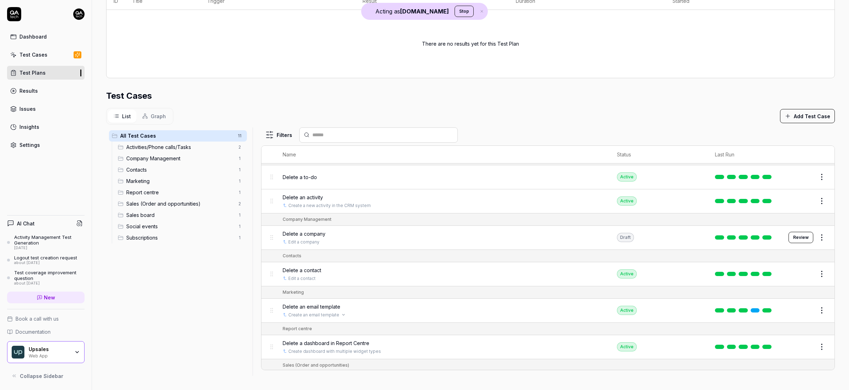
scroll to position [13, 0]
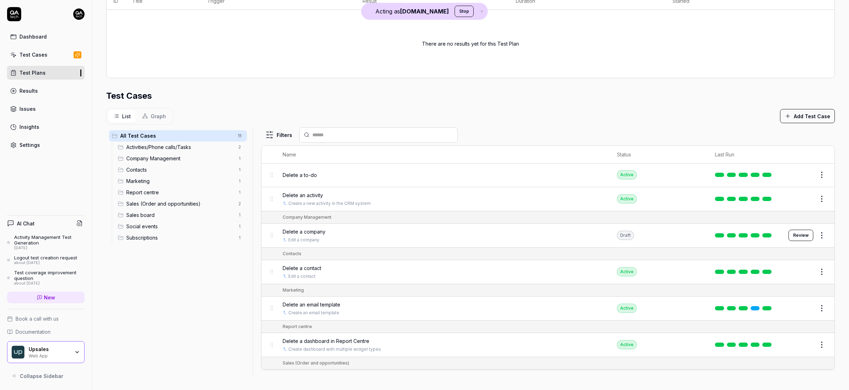
click at [796, 174] on button "Edit" at bounding box center [804, 174] width 17 height 11
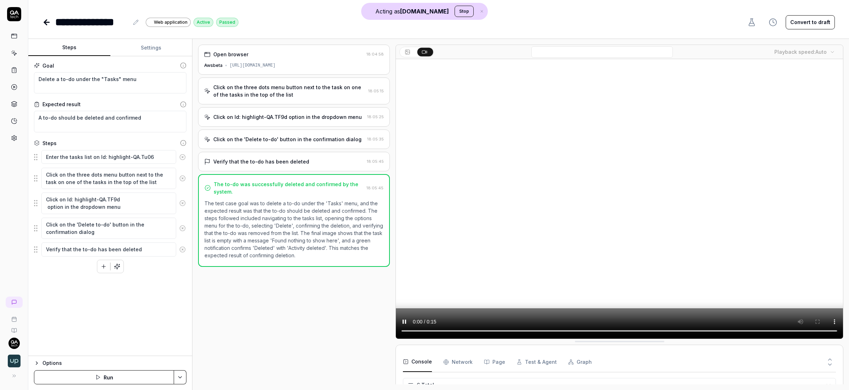
scroll to position [46, 0]
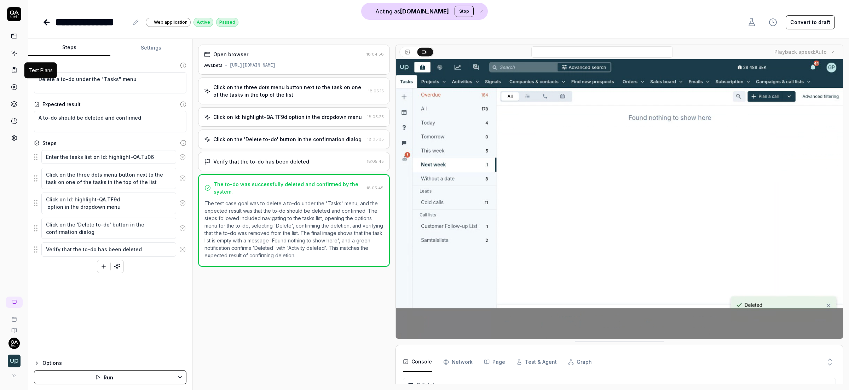
click at [14, 70] on icon at bounding box center [14, 70] width 1 height 0
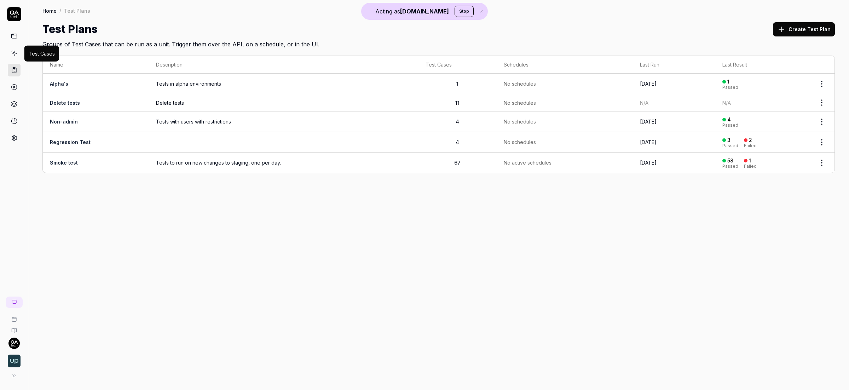
click at [13, 52] on icon at bounding box center [14, 53] width 6 height 6
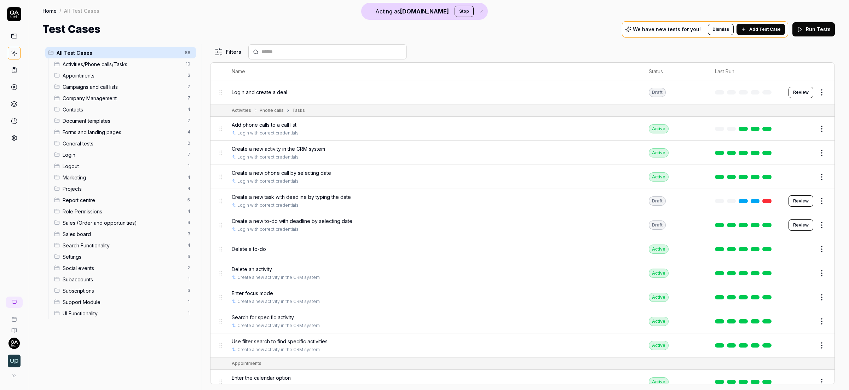
click at [820, 128] on html "Acting as QA.tech Stop Home / All Test Cases Home / All Test Cases Test Cases W…" at bounding box center [424, 195] width 849 height 390
click at [16, 69] on html "Acting as QA.tech Stop Home / All Test Cases Home / All Test Cases Test Cases W…" at bounding box center [424, 195] width 849 height 390
click at [14, 67] on link at bounding box center [14, 70] width 13 height 13
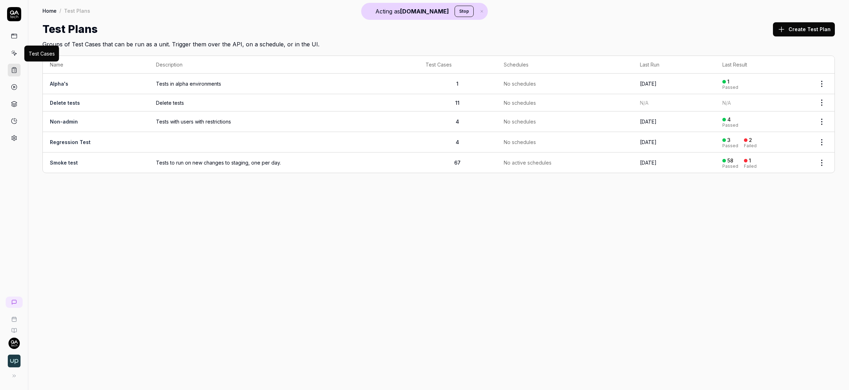
click at [17, 52] on icon at bounding box center [14, 53] width 6 height 6
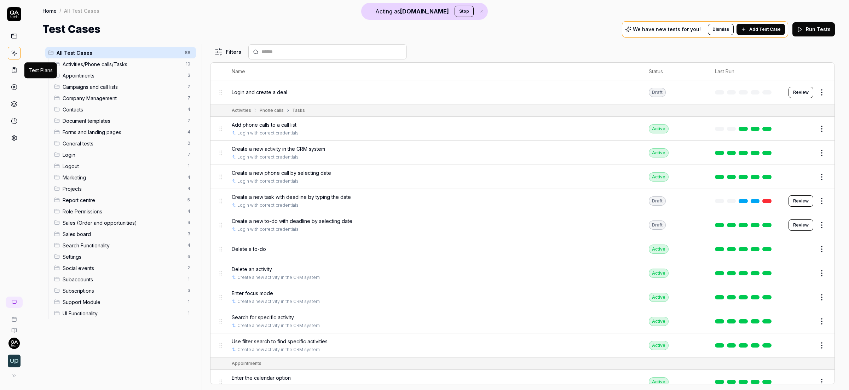
click at [13, 70] on icon at bounding box center [14, 70] width 6 height 6
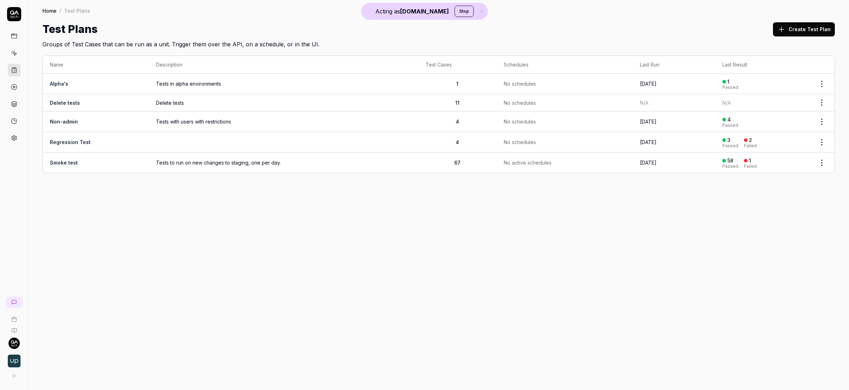
click at [161, 101] on span "Delete tests" at bounding box center [283, 102] width 255 height 7
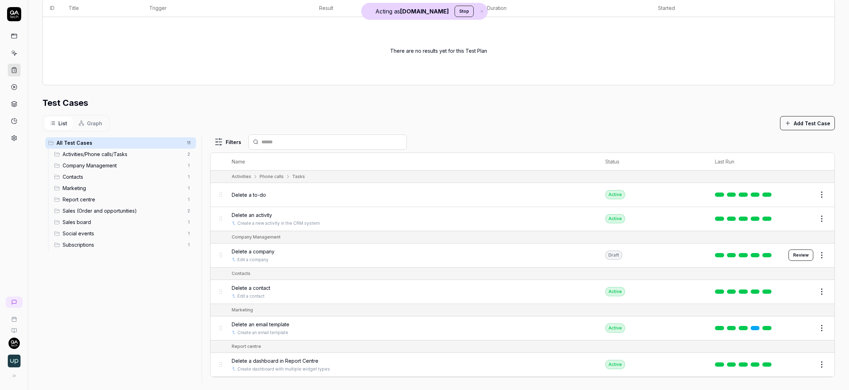
scroll to position [167, 0]
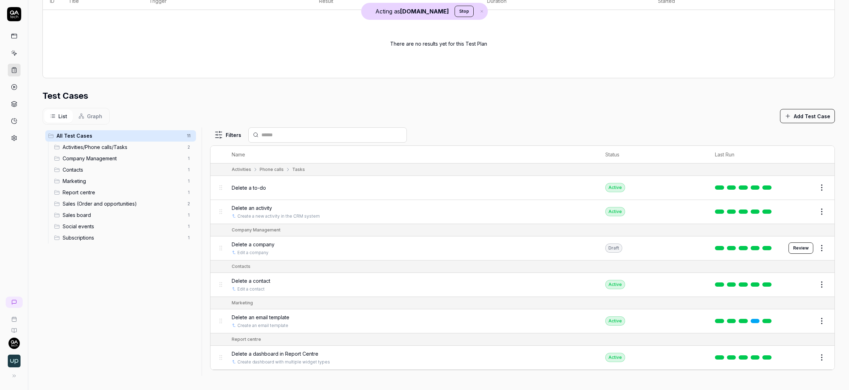
click at [240, 186] on span "Delete a to-do" at bounding box center [249, 187] width 34 height 7
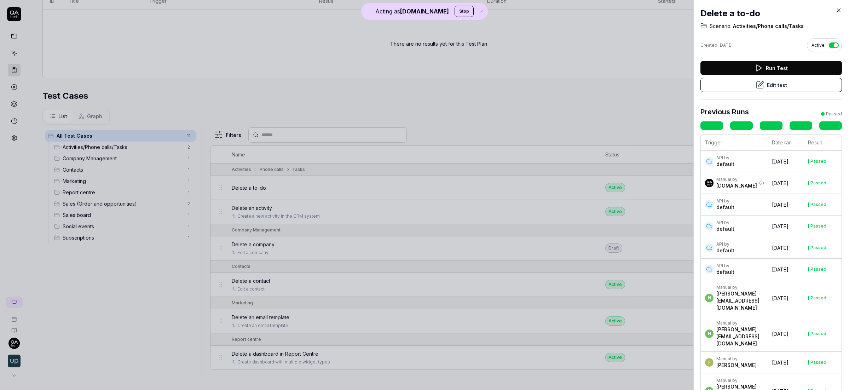
click at [786, 85] on button "Edit test" at bounding box center [770, 85] width 141 height 14
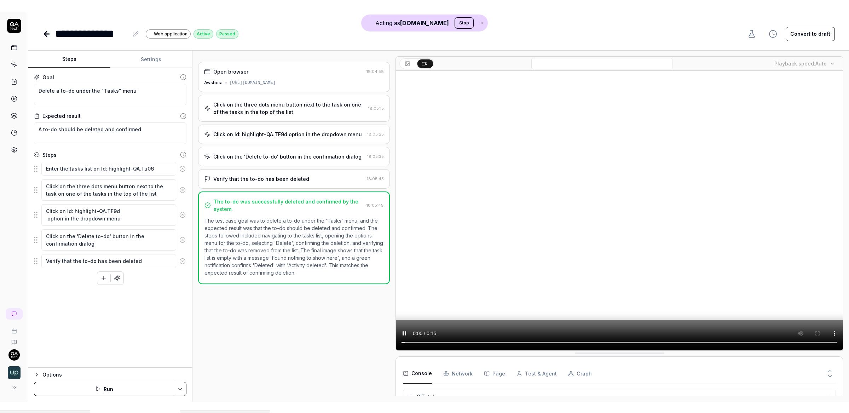
scroll to position [46, 0]
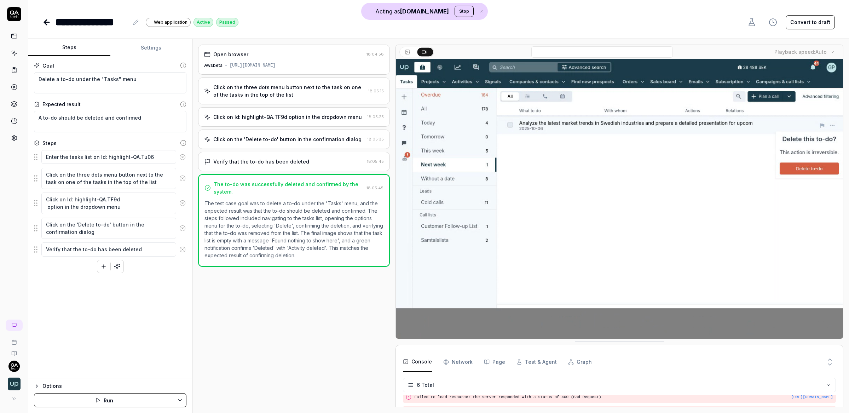
click at [320, 25] on div "**********" at bounding box center [438, 22] width 792 height 16
type textarea "*"
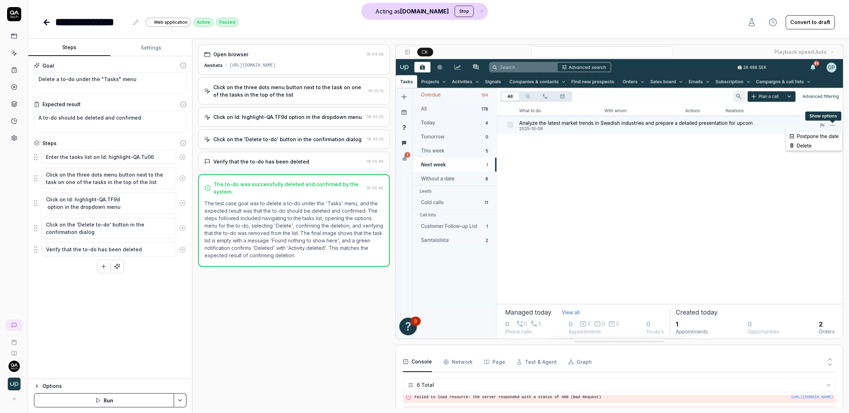
click at [16, 68] on icon at bounding box center [14, 70] width 6 height 6
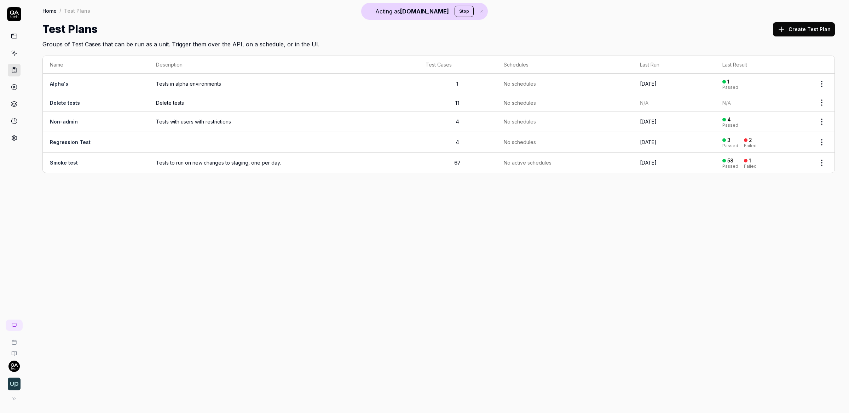
click at [11, 52] on icon at bounding box center [14, 53] width 6 height 6
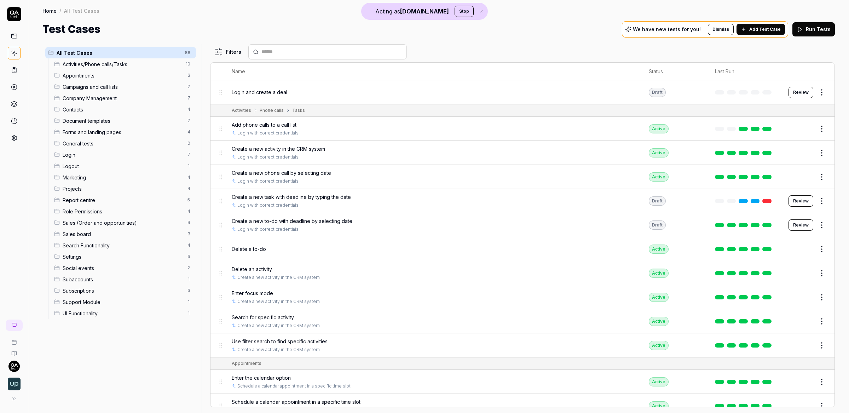
click at [815, 90] on html "Acting as QA.tech Stop Home / All Test Cases Home / All Test Cases Test Cases W…" at bounding box center [424, 206] width 849 height 413
click at [780, 201] on div "Delete" at bounding box center [785, 201] width 67 height 16
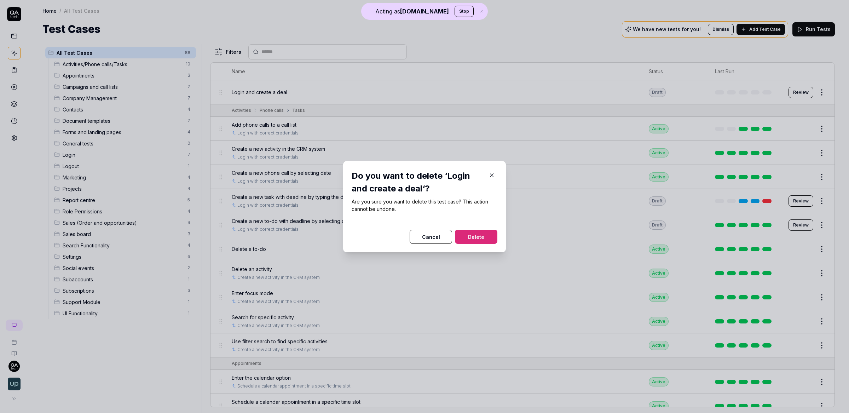
click at [479, 235] on button "Delete" at bounding box center [476, 237] width 42 height 14
